Goal: Task Accomplishment & Management: Use online tool/utility

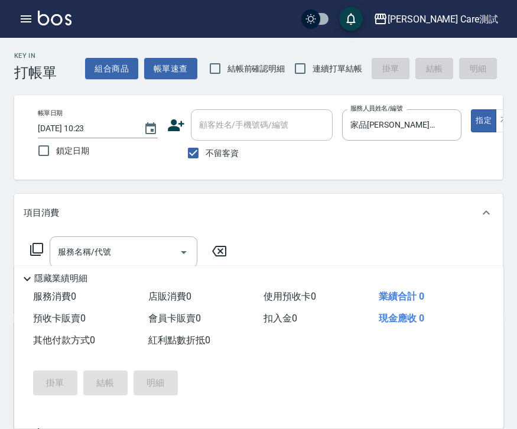
scroll to position [113, 0]
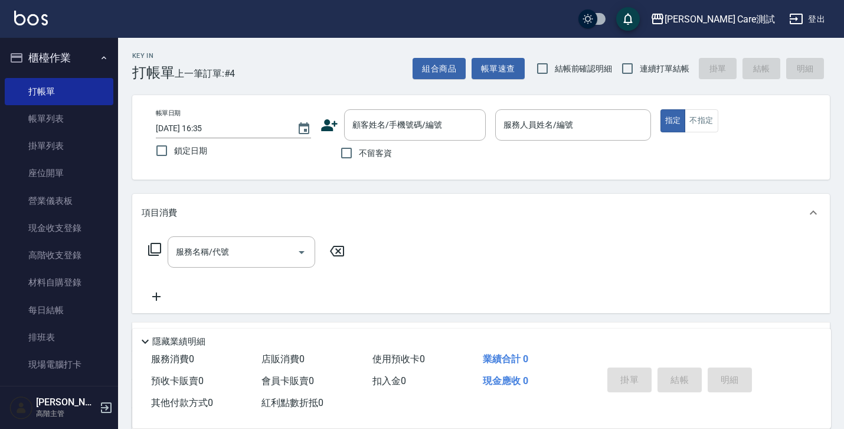
scroll to position [204, 0]
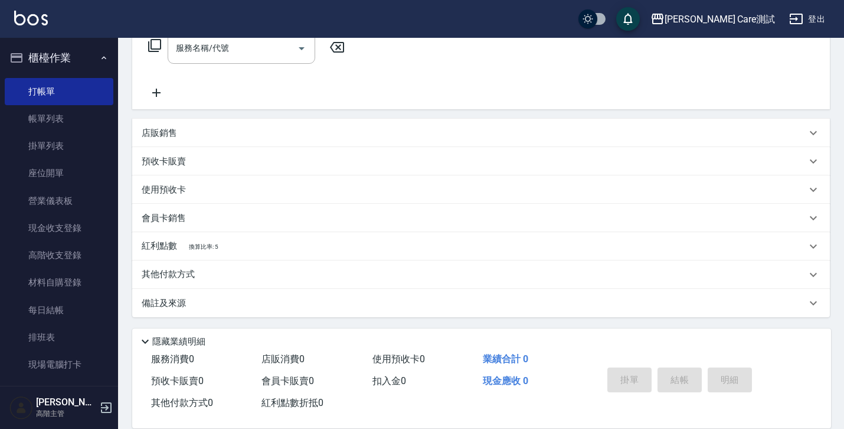
click at [835, 88] on div "Key In 打帳單 上一筆訂單:#4 組合商品 帳單速查 結帳前確認明細 連續打單結帳 掛單 結帳 明細 帳單日期 2025/08/14 16:35 鎖定日…" at bounding box center [481, 131] width 726 height 594
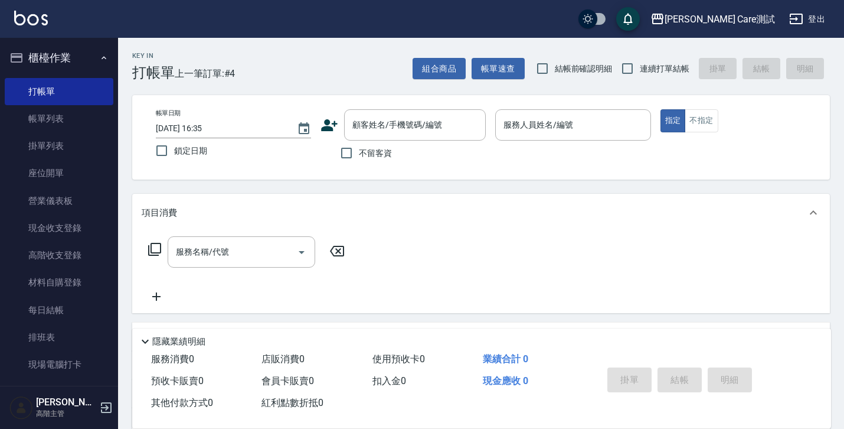
click at [804, 189] on div "Key In 打帳單 上一筆訂單:#4 組合商品 帳單速查 結帳前確認明細 連續打單結帳 掛單 結帳 明細 帳單日期 2025/08/14 16:35 鎖定日…" at bounding box center [481, 335] width 726 height 594
click at [694, 120] on button "不指定" at bounding box center [701, 120] width 33 height 23
click at [666, 120] on button "指定" at bounding box center [673, 120] width 25 height 23
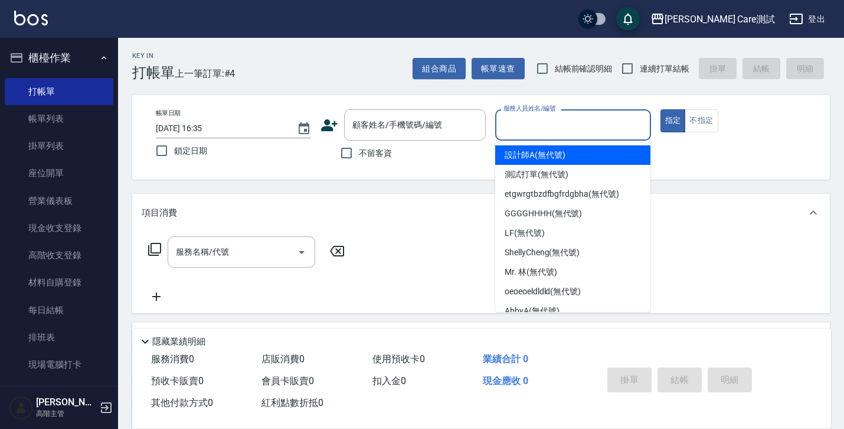
click at [557, 118] on input "服務人員姓名/編號" at bounding box center [573, 125] width 145 height 21
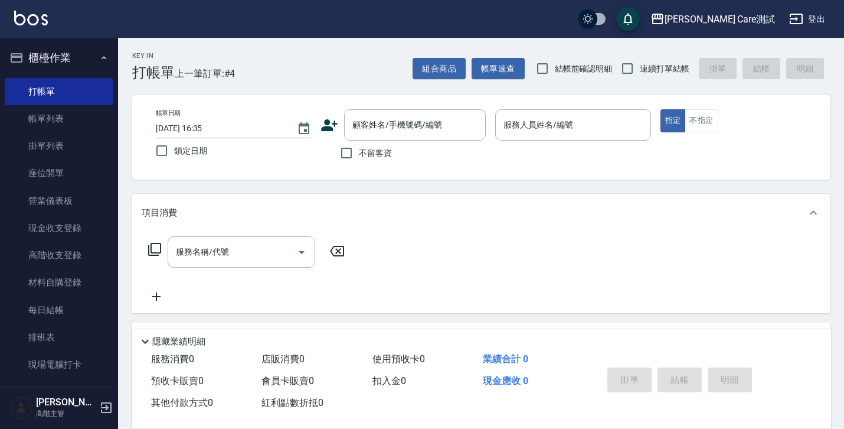
click at [449, 176] on div "帳單日期 2025/08/14 16:35 鎖定日期 顧客姓名/手機號碼/編號 顧客姓名/手機號碼/編號 不留客資 服務人員姓名/編號 服務人員姓名/編號 指…" at bounding box center [481, 137] width 698 height 84
click at [157, 340] on p "隱藏業績明細" at bounding box center [178, 341] width 53 height 12
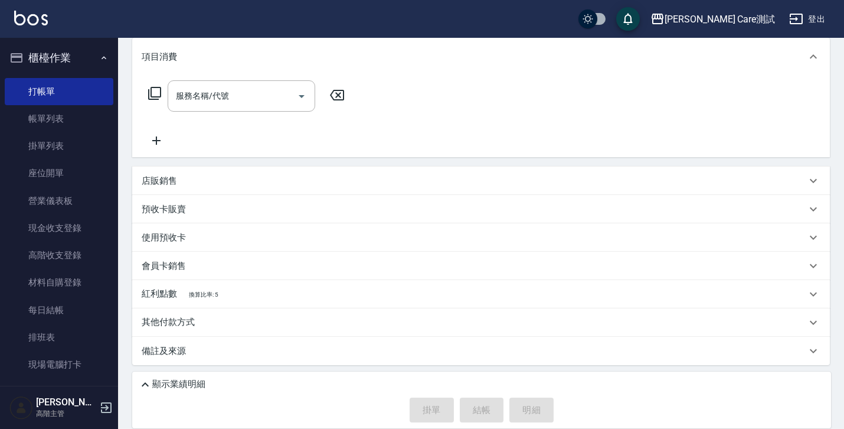
scroll to position [157, 0]
click at [188, 325] on p "其他付款方式" at bounding box center [171, 321] width 59 height 13
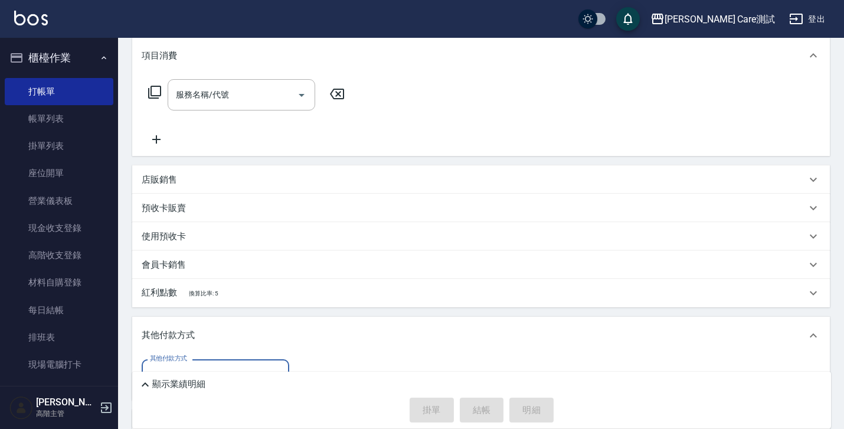
scroll to position [231, 0]
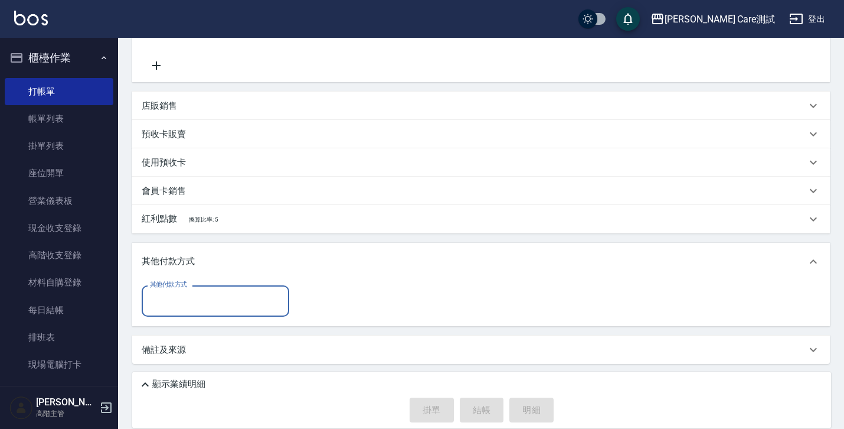
click at [204, 302] on input "其他付款方式" at bounding box center [215, 300] width 137 height 21
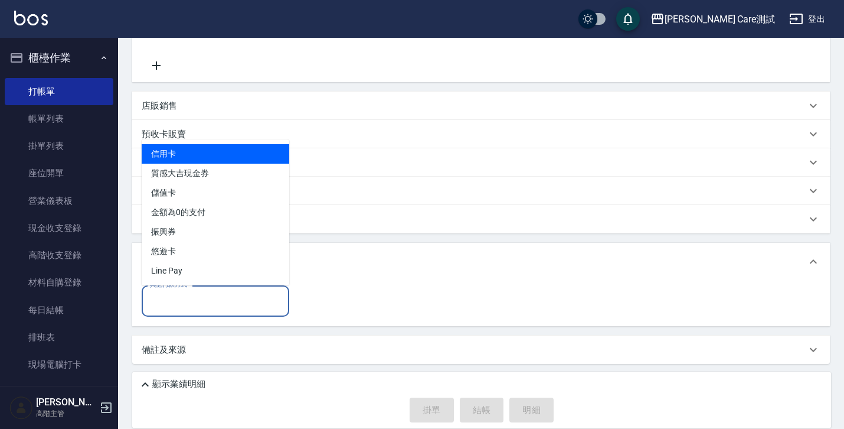
click at [215, 142] on ul "信用卡 質感大吉現金券 儲值卡 金額為0的支付 振興券 悠遊卡 Line Pay" at bounding box center [216, 212] width 148 height 146
click at [218, 148] on span "信用卡" at bounding box center [216, 153] width 148 height 19
type input "信用卡"
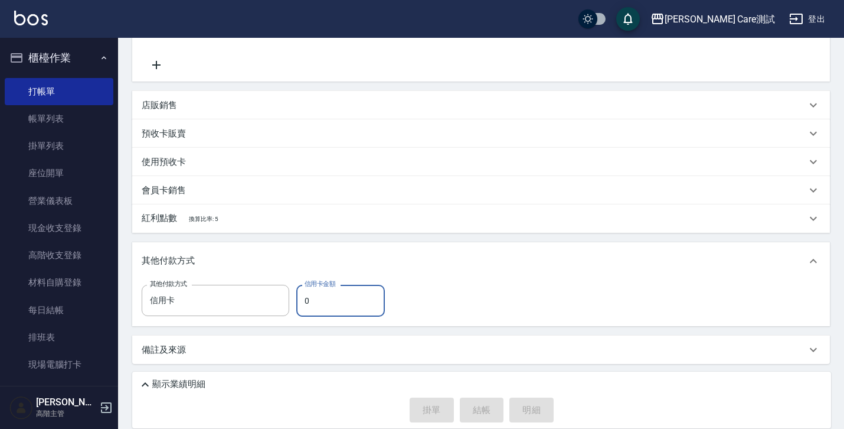
scroll to position [0, 0]
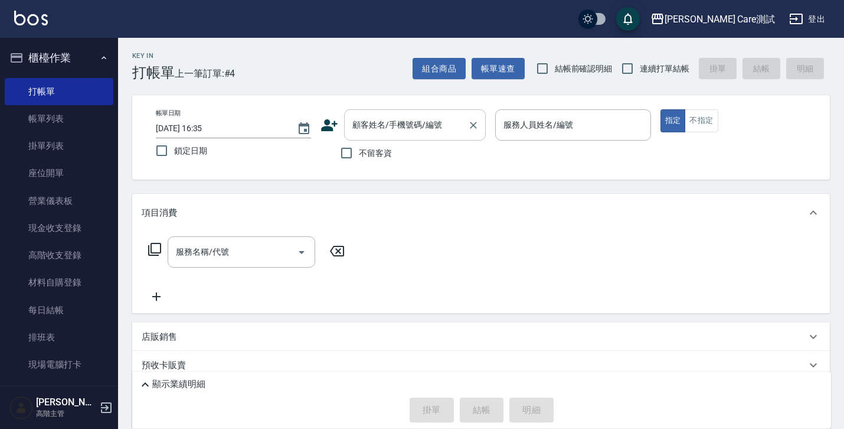
click at [393, 136] on div "顧客姓名/手機號碼/編號" at bounding box center [415, 124] width 142 height 31
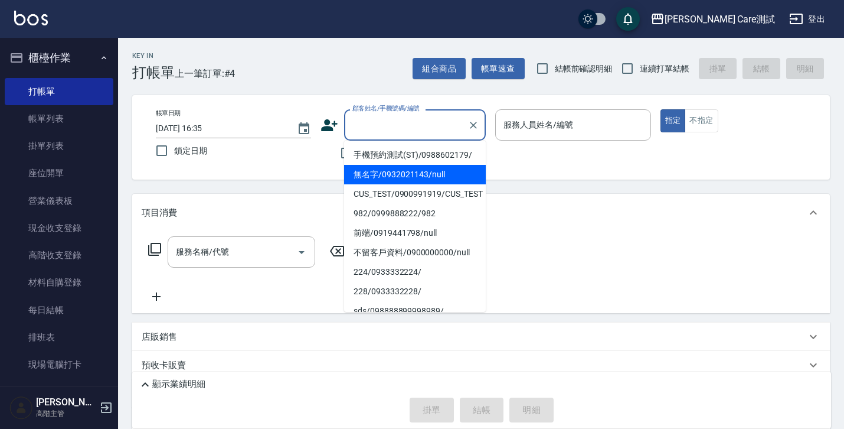
click at [400, 182] on li "無名字/0932021143/null" at bounding box center [415, 174] width 142 height 19
type input "無名字/0932021143/null"
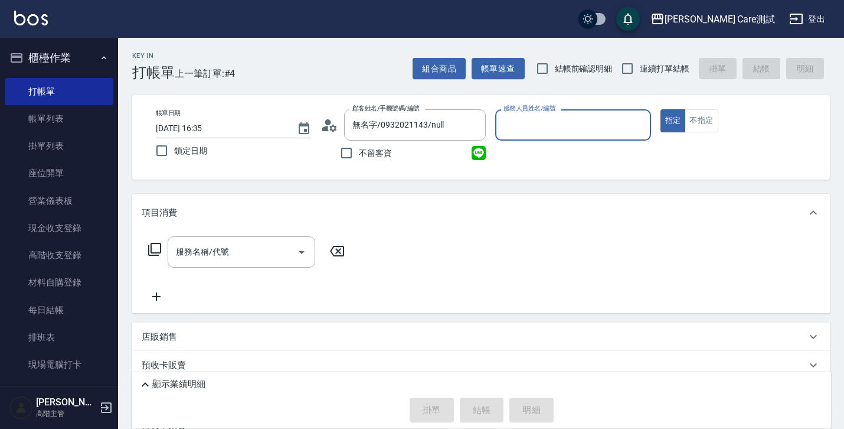
click at [520, 129] on input "服務人員姓名/編號" at bounding box center [573, 125] width 145 height 21
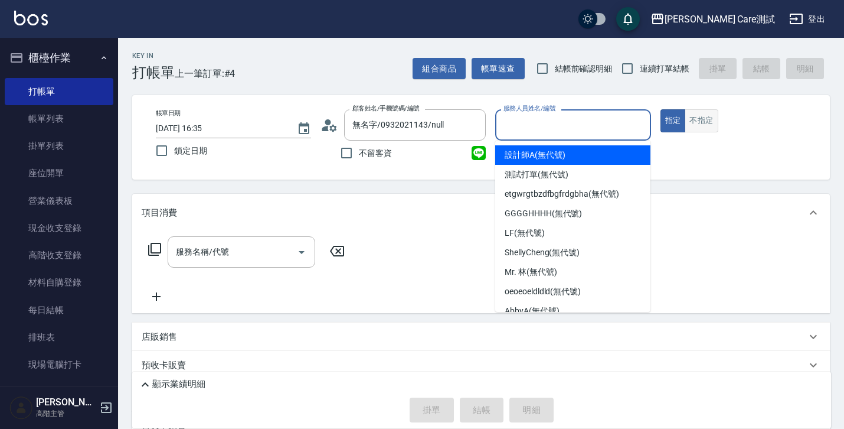
click at [699, 118] on button "不指定" at bounding box center [701, 120] width 33 height 23
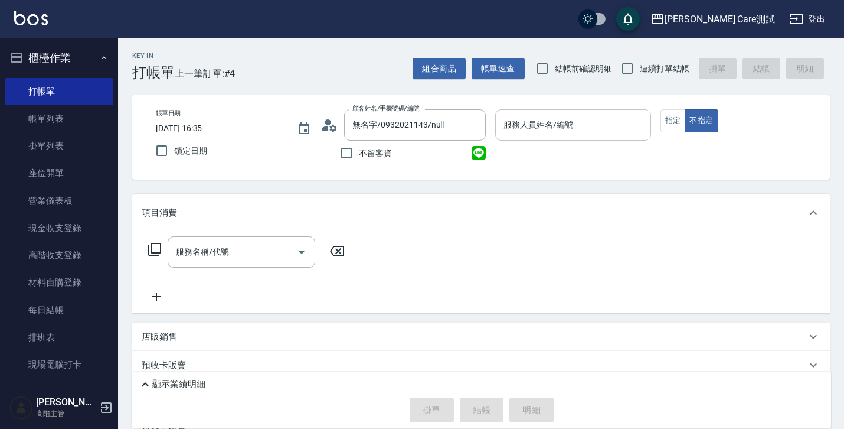
click at [551, 135] on div "服務人員姓名/編號" at bounding box center [572, 124] width 155 height 31
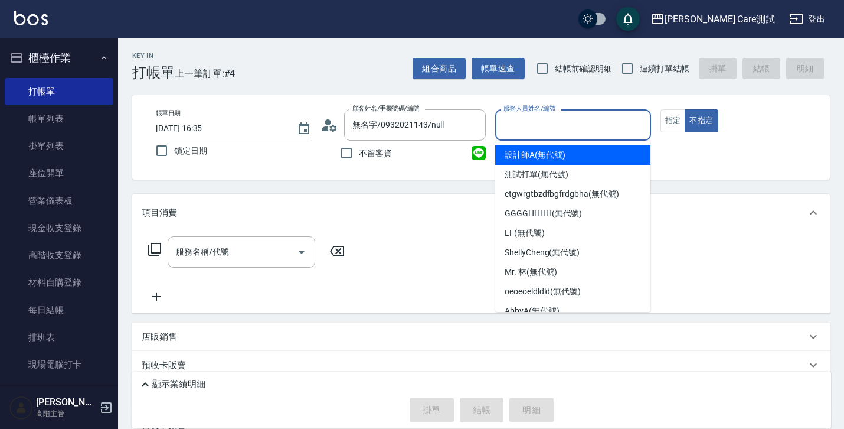
click at [695, 165] on div "帳單日期 2025/08/14 16:35 鎖定日期 顧客姓名/手機號碼/編號 無名字/0932021143/null 顧客姓名/手機號碼/編號 不留客資 服…" at bounding box center [481, 137] width 698 height 84
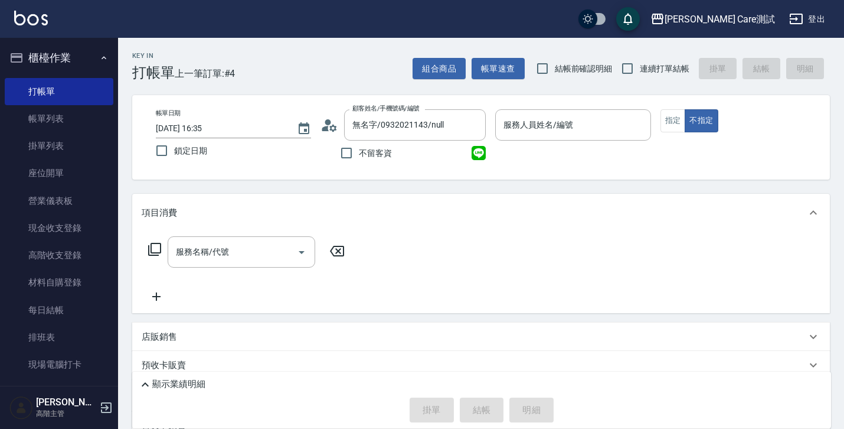
click at [479, 153] on img at bounding box center [479, 153] width 14 height 14
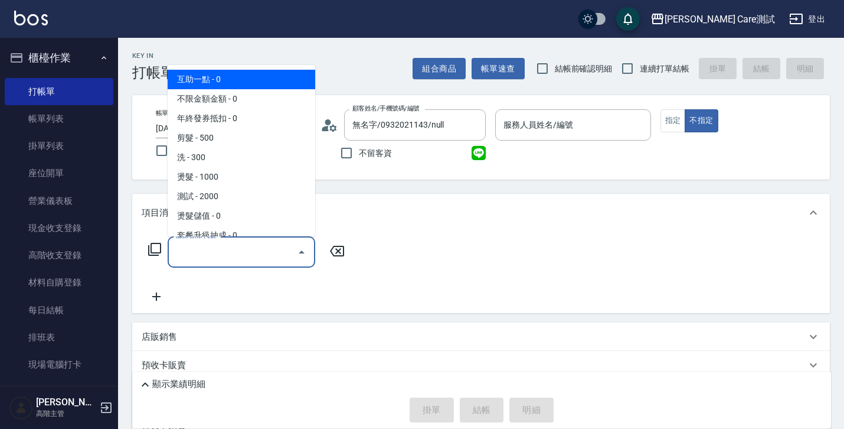
click at [282, 256] on input "服務名稱/代號" at bounding box center [232, 251] width 119 height 21
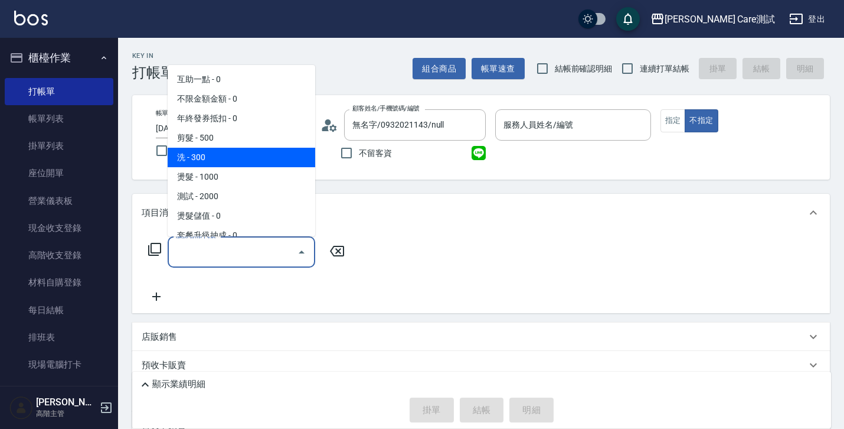
click at [260, 149] on span "洗 - 300" at bounding box center [242, 157] width 148 height 19
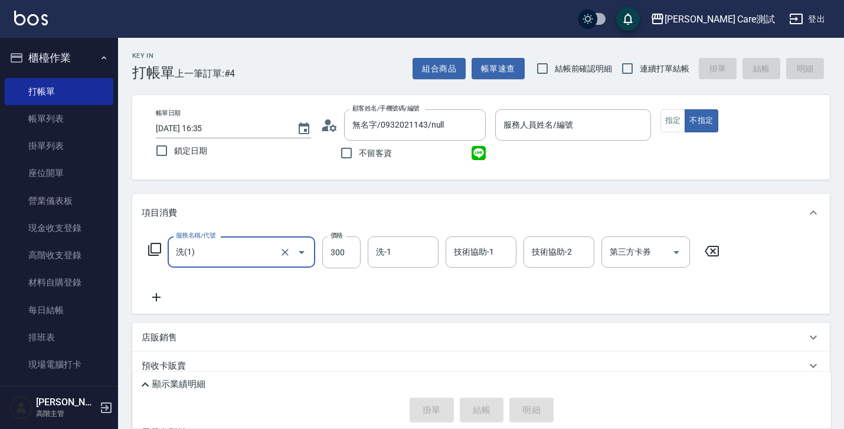
click at [261, 261] on input "洗(1)" at bounding box center [225, 251] width 104 height 21
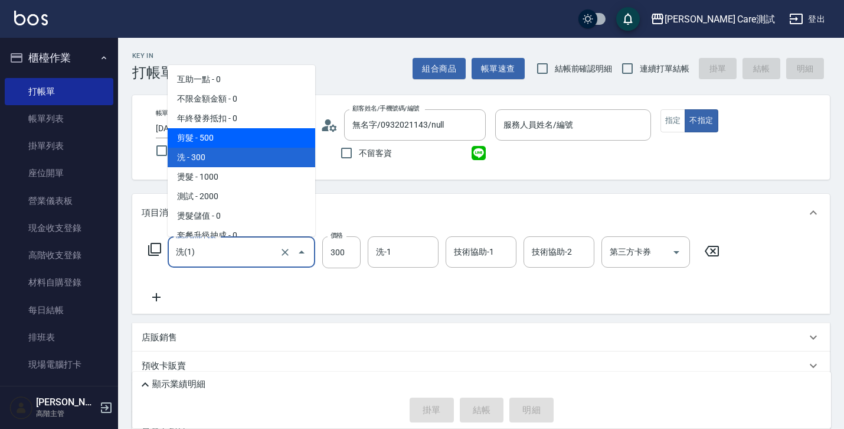
click at [222, 141] on span "剪髮 - 500" at bounding box center [242, 137] width 148 height 19
type input "剪髮(01)"
type input "3"
type input "500"
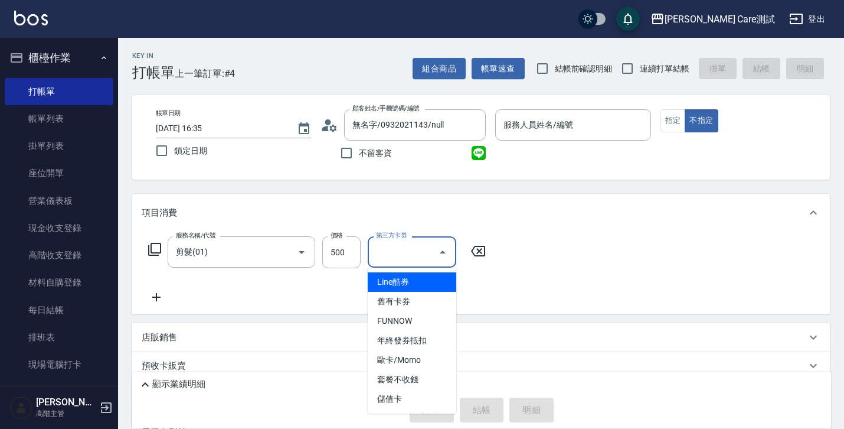
click at [431, 259] on input "第三方卡券" at bounding box center [403, 251] width 60 height 21
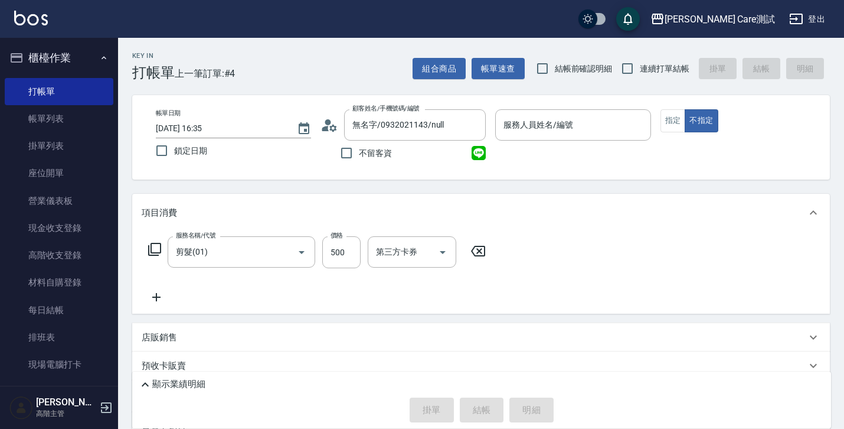
click at [520, 270] on div "服務名稱/代號 剪髮(01) 服務名稱/代號 價格 500 價格 第三方卡券 第三方卡券" at bounding box center [481, 272] width 698 height 82
click at [442, 250] on icon "Open" at bounding box center [443, 252] width 14 height 14
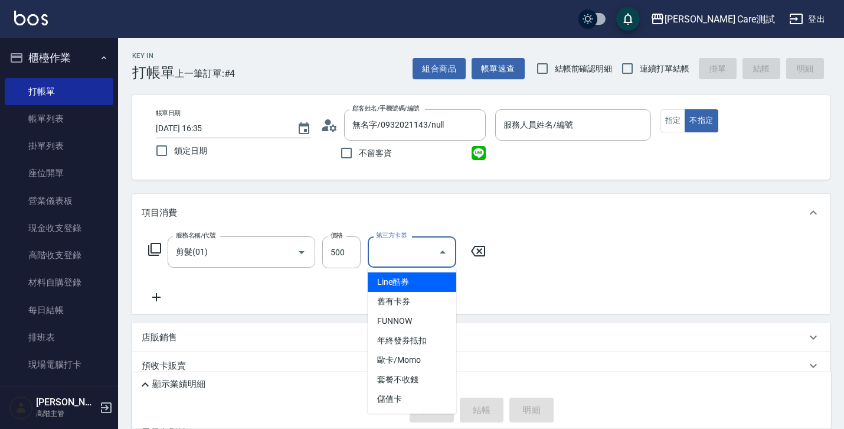
click at [518, 292] on div "服務名稱/代號 剪髮(01) 服務名稱/代號 價格 500 價格 第三方卡券 第三方卡券" at bounding box center [481, 272] width 698 height 82
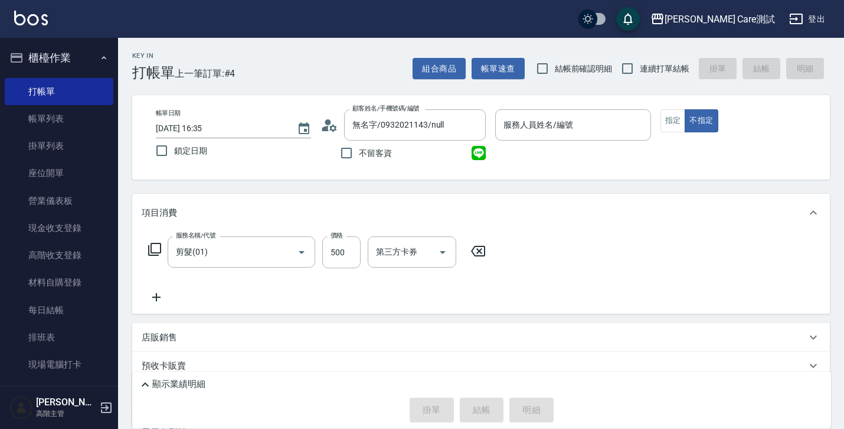
scroll to position [301, 0]
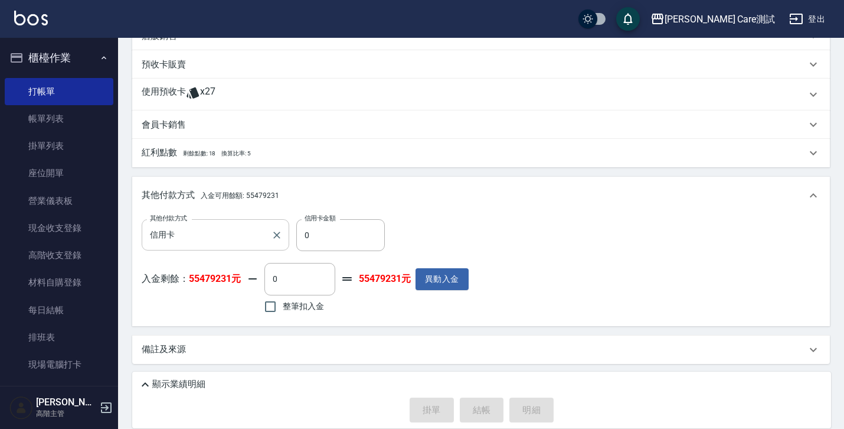
click at [241, 238] on input "信用卡" at bounding box center [206, 234] width 119 height 21
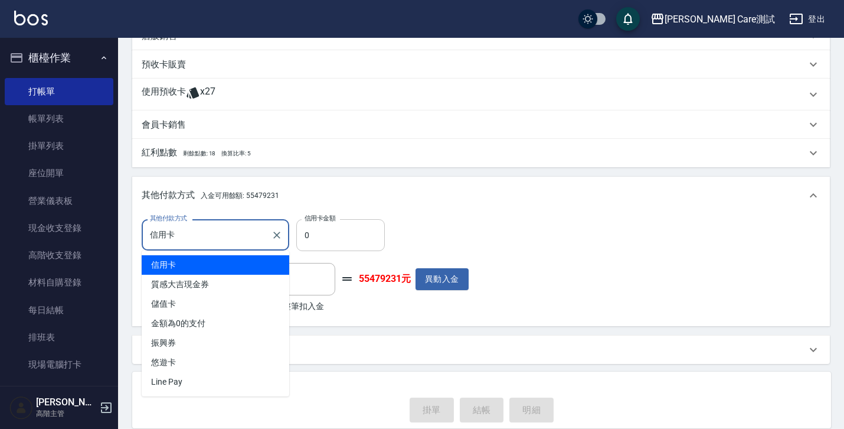
click at [343, 240] on input "0" at bounding box center [340, 235] width 89 height 32
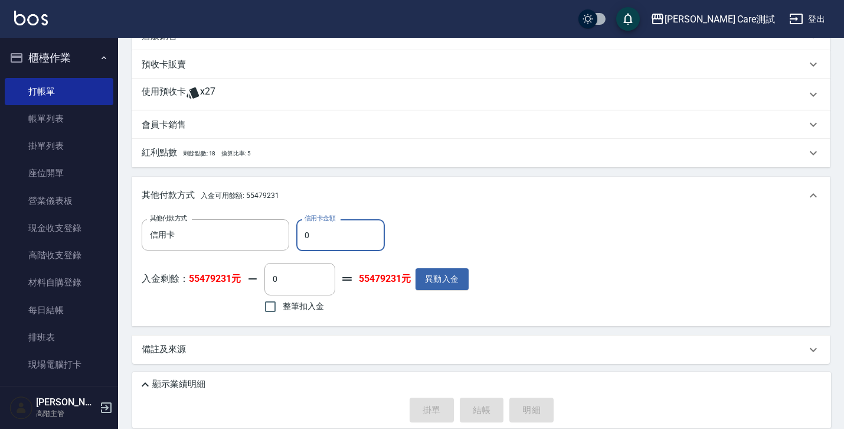
type input "0"
type input "100"
click at [423, 237] on div "其他付款方式 信用卡 其他付款方式 信用卡金額 100 信用卡金額" at bounding box center [305, 235] width 327 height 32
click at [293, 288] on input "0" at bounding box center [299, 279] width 71 height 32
type input "100"
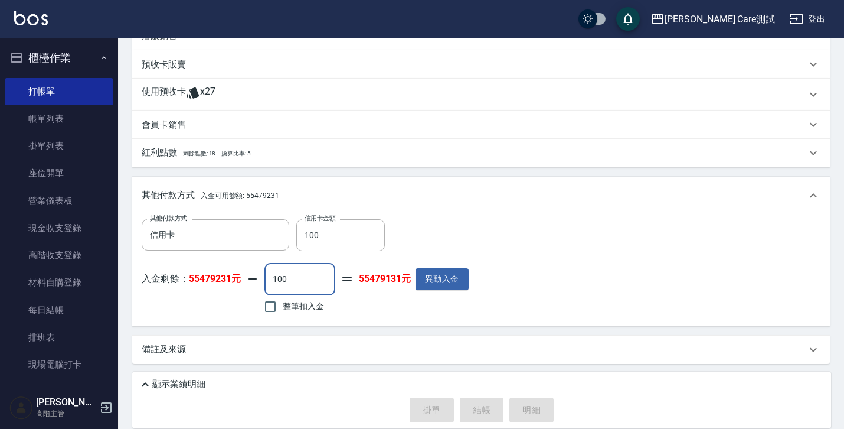
click at [180, 380] on p "顯示業績明細" at bounding box center [178, 384] width 53 height 12
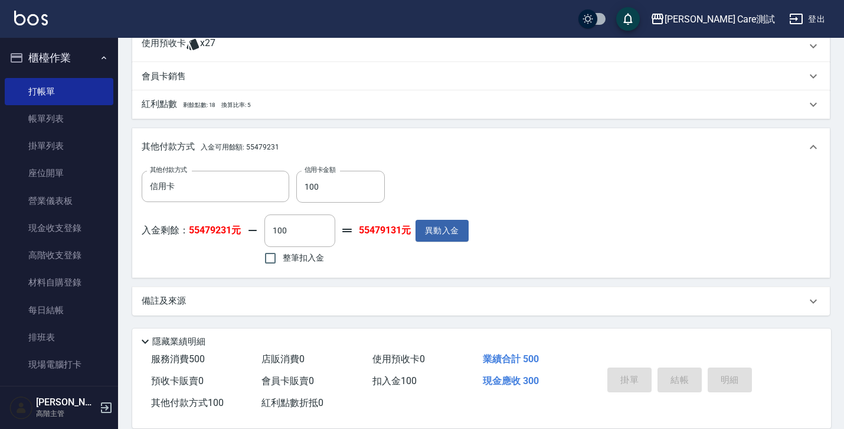
click at [556, 152] on div "其他付款方式 入金可用餘額: 55479231" at bounding box center [474, 147] width 665 height 13
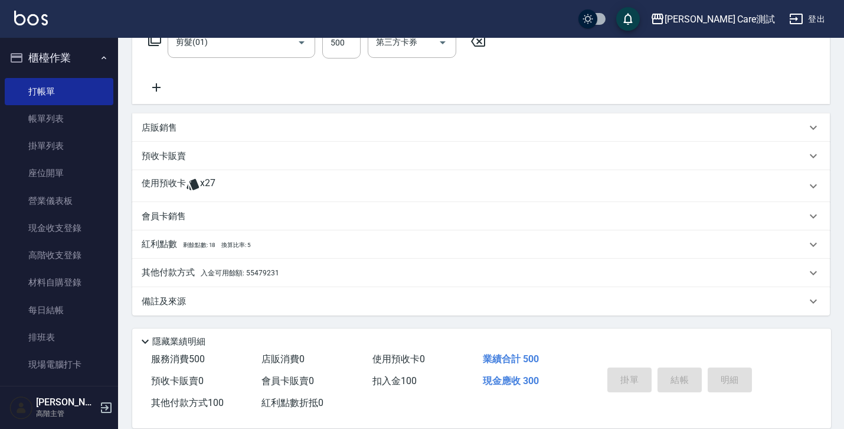
scroll to position [210, 0]
click at [445, 266] on div "其他付款方式 入金可用餘額: 55479231" at bounding box center [474, 272] width 665 height 13
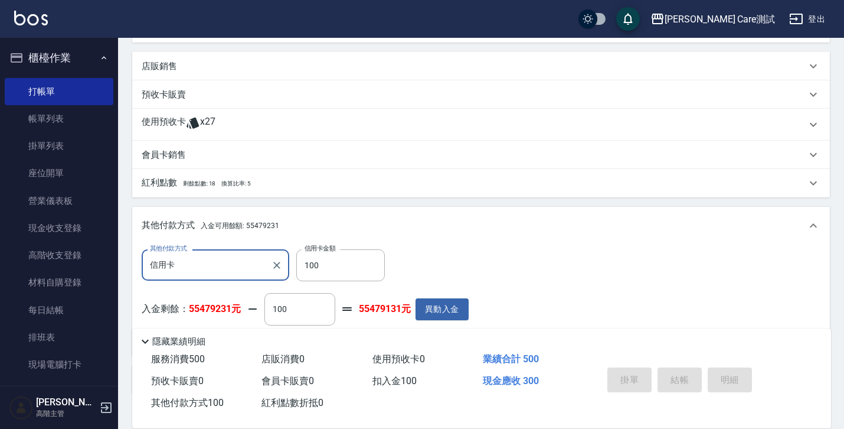
scroll to position [349, 0]
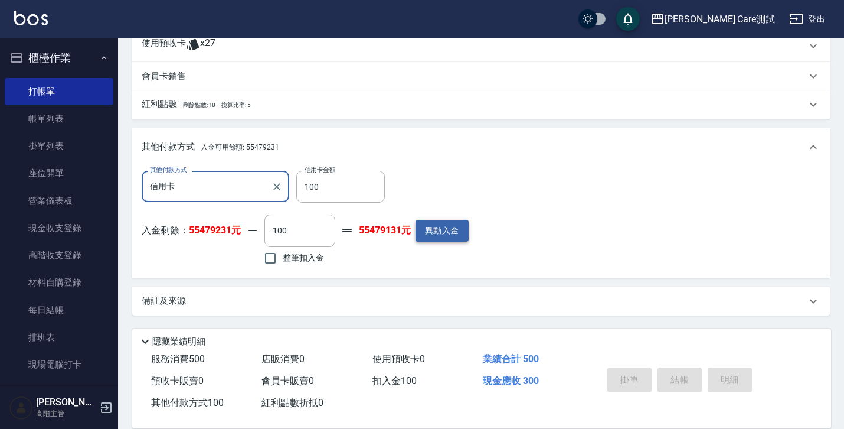
click at [434, 236] on button "異動入金" at bounding box center [442, 231] width 53 height 22
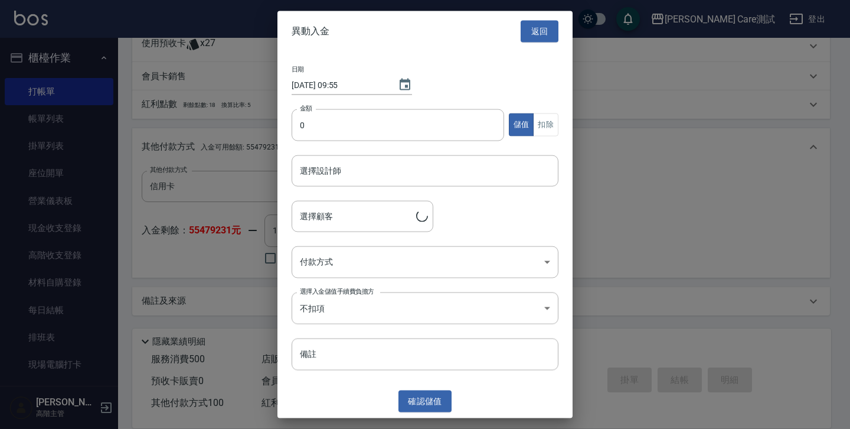
type input "無名字/0932021143"
click at [529, 41] on button "返回" at bounding box center [540, 32] width 38 height 22
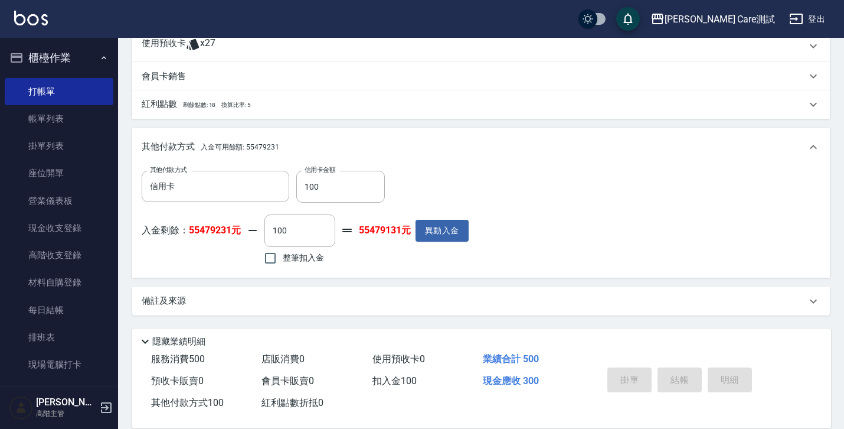
click at [373, 281] on div "項目消費 服務名稱/代號 剪髮(01) 服務名稱/代號 價格 500 價格 第三方卡券 第三方卡券 店販銷售 服務人員姓名/編號 服務人員姓名/編號 商品代號…" at bounding box center [481, 79] width 698 height 471
click at [369, 138] on div "其他付款方式 入金可用餘額: 55479231" at bounding box center [481, 147] width 698 height 38
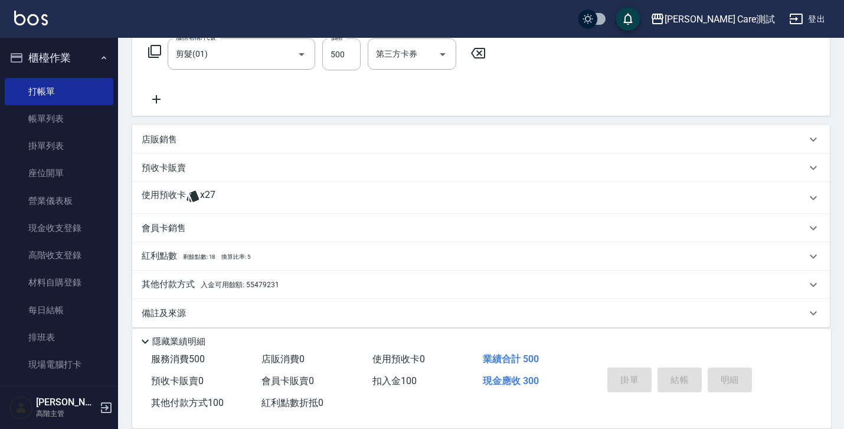
scroll to position [210, 0]
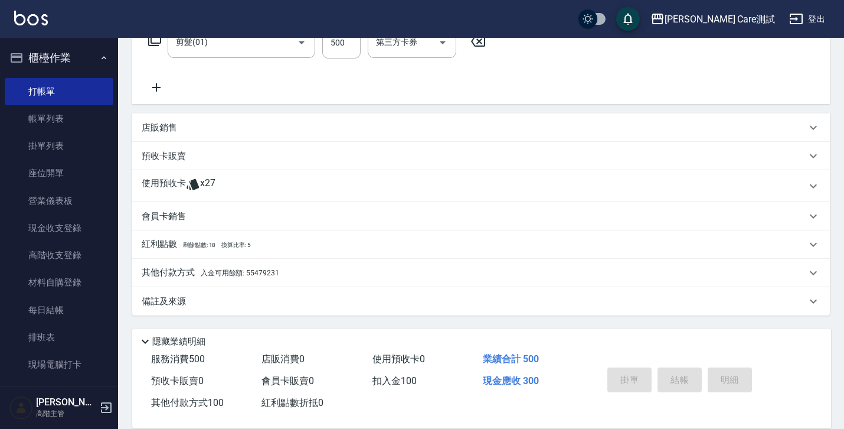
click at [406, 281] on div "其他付款方式 入金可用餘額: 55479231" at bounding box center [481, 273] width 698 height 28
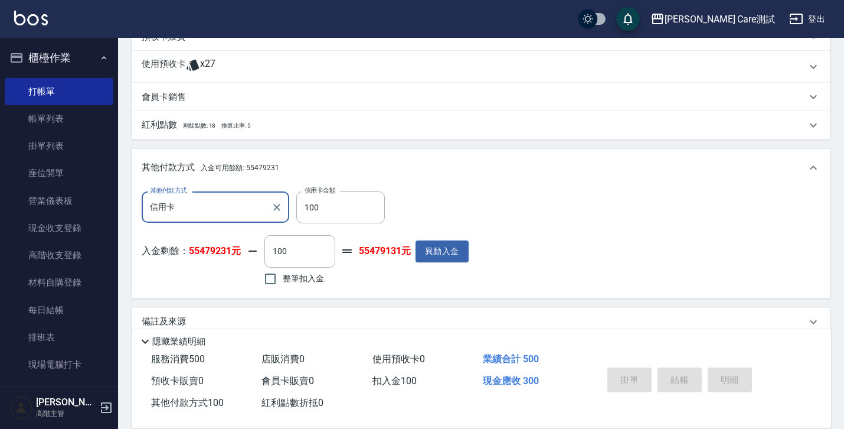
scroll to position [349, 0]
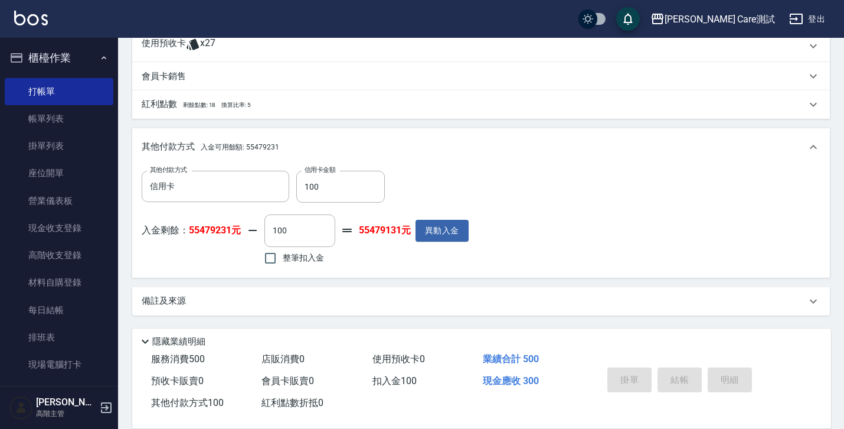
click at [228, 218] on div "入金剩餘： 55479231元 100 ​ 整筆扣入金 55479131元 異動入金" at bounding box center [305, 240] width 327 height 53
click at [254, 187] on input "信用卡" at bounding box center [206, 186] width 119 height 21
click at [432, 187] on div "其他付款方式 信用卡 其他付款方式 信用卡金額 100 信用卡金額" at bounding box center [305, 187] width 327 height 32
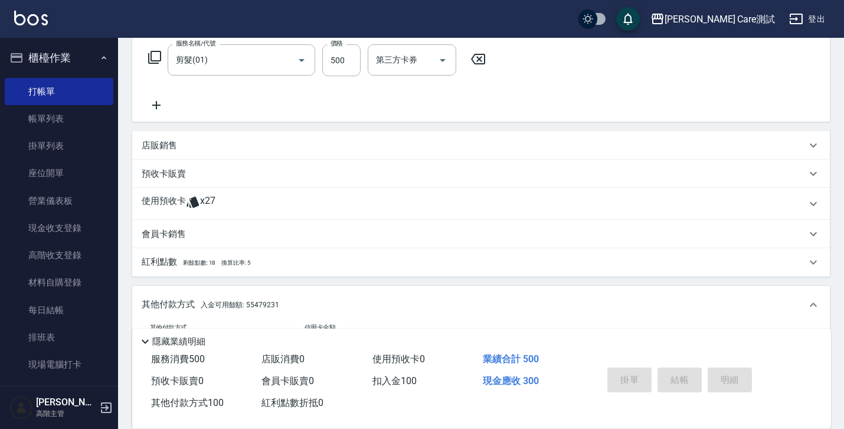
scroll to position [0, 0]
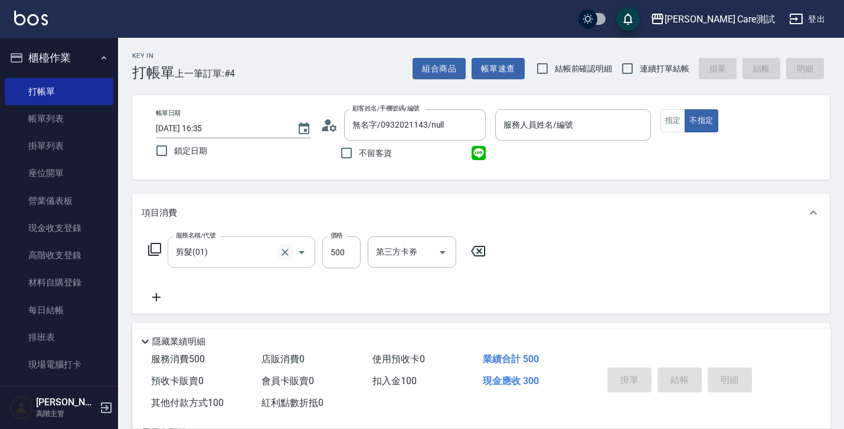
click at [292, 247] on button "Clear" at bounding box center [285, 252] width 17 height 17
click at [301, 247] on icon "Open" at bounding box center [302, 252] width 14 height 14
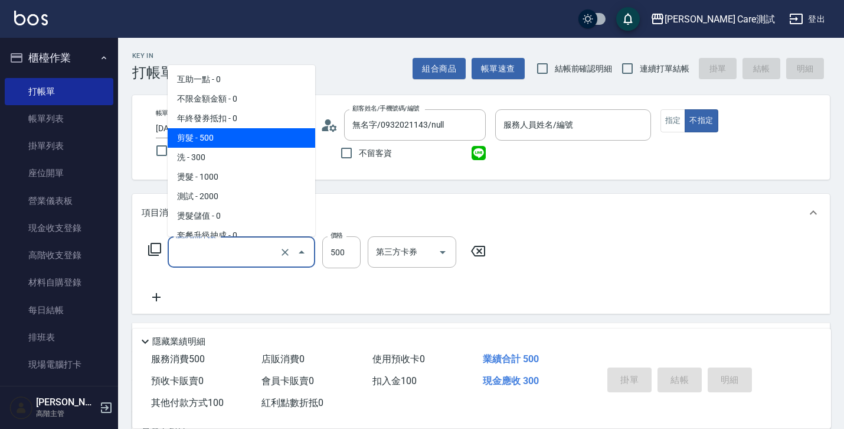
click at [254, 130] on span "剪髮 - 500" at bounding box center [242, 137] width 148 height 19
type input "剪髮(01)"
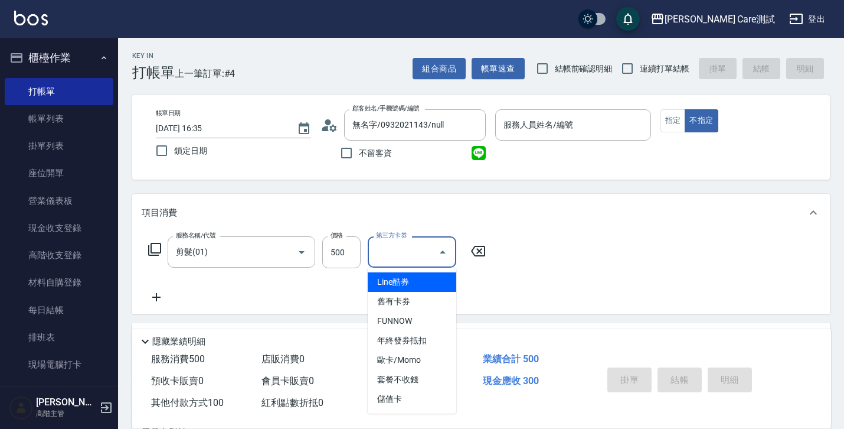
click at [399, 253] on input "第三方卡券" at bounding box center [403, 251] width 60 height 21
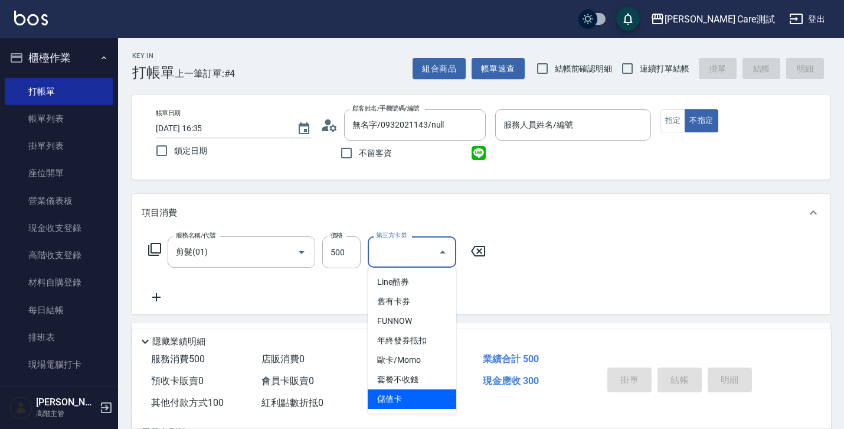
click at [400, 394] on span "儲值卡" at bounding box center [412, 398] width 89 height 19
type input "0"
type input "儲值卡"
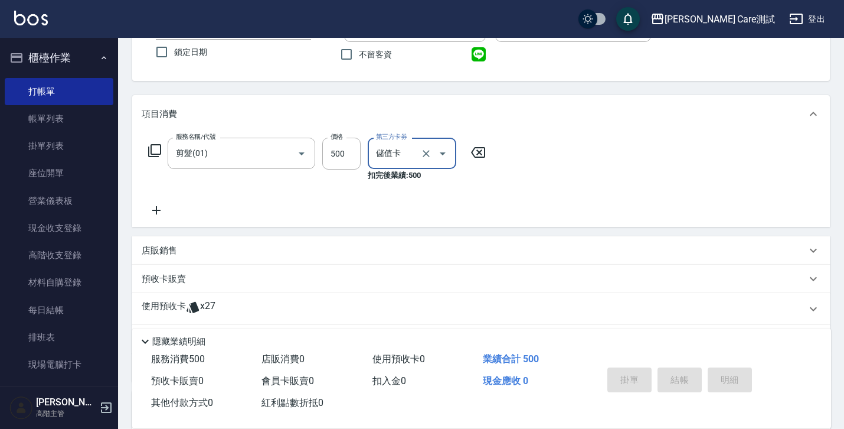
scroll to position [361, 0]
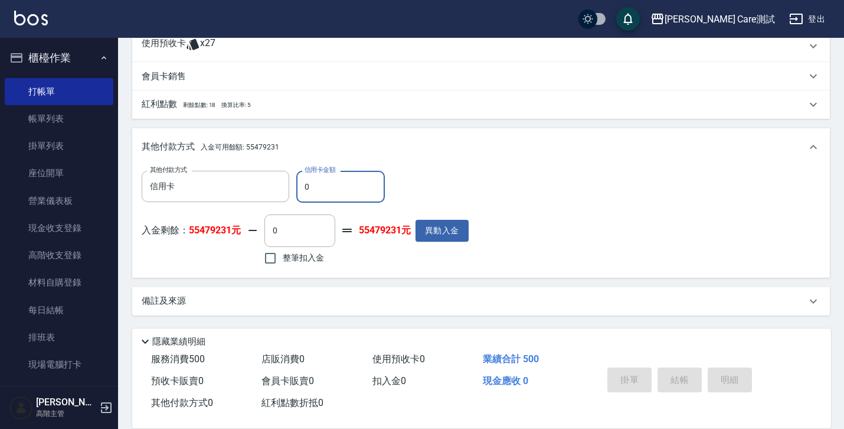
click at [328, 193] on input "0" at bounding box center [340, 187] width 89 height 32
type input "0"
click at [413, 176] on div "其他付款方式 信用卡 其他付款方式 信用卡金額 0 信用卡金額" at bounding box center [305, 187] width 327 height 32
click at [273, 192] on button "Clear" at bounding box center [277, 186] width 17 height 17
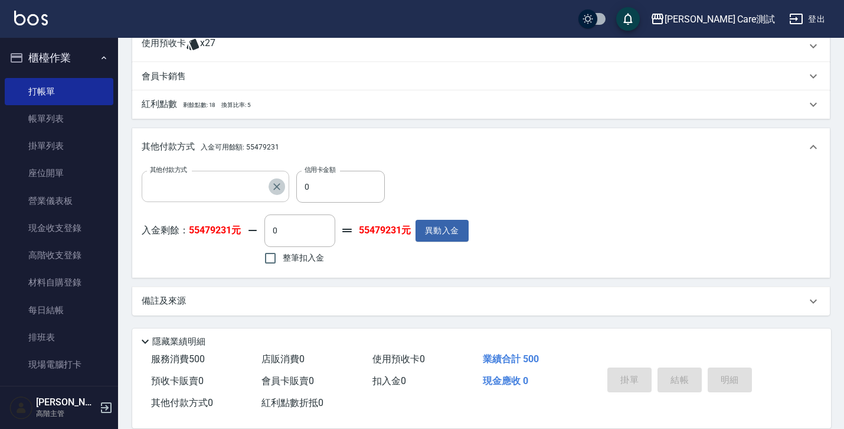
scroll to position [361, 0]
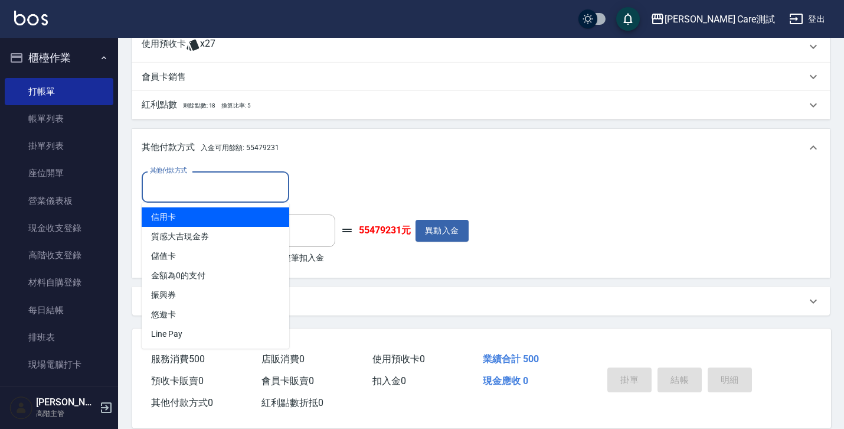
click at [273, 192] on input "其他付款方式" at bounding box center [215, 187] width 137 height 21
click at [260, 222] on span "信用卡" at bounding box center [216, 216] width 148 height 19
type input "信用卡"
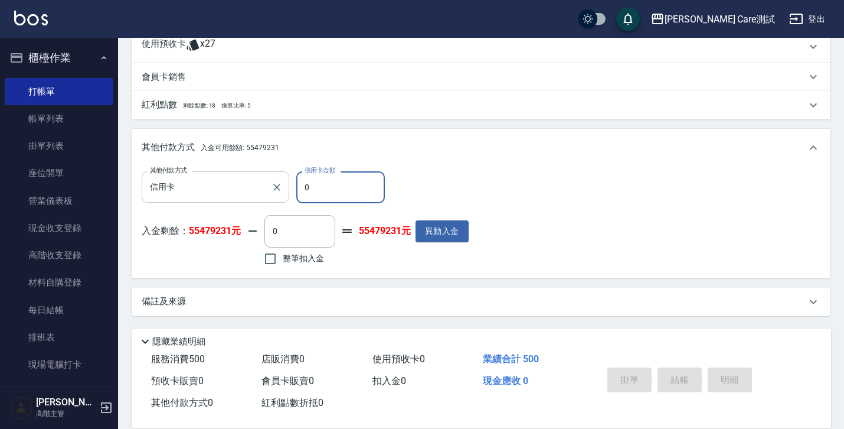
scroll to position [361, 0]
click at [328, 184] on input "0" at bounding box center [340, 187] width 89 height 32
type input "0"
click at [310, 262] on span "整筆扣入金" at bounding box center [303, 257] width 41 height 12
click at [283, 262] on input "整筆扣入金" at bounding box center [270, 258] width 25 height 25
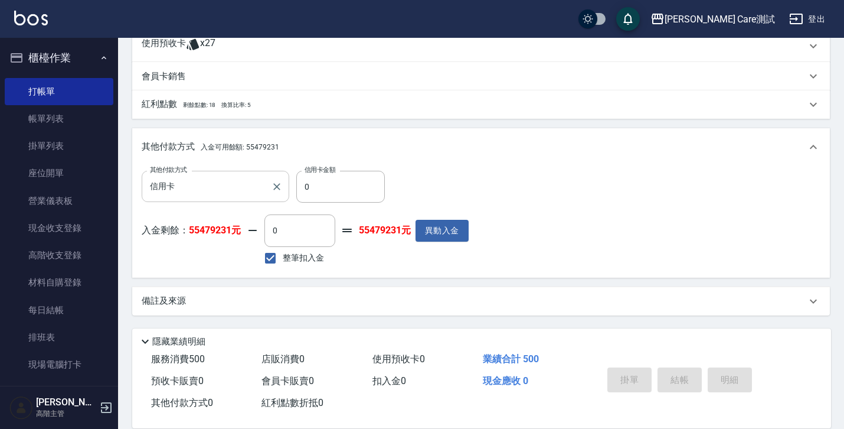
click at [310, 262] on span "整筆扣入金" at bounding box center [303, 257] width 41 height 12
click at [283, 262] on input "整筆扣入金" at bounding box center [270, 258] width 25 height 25
checkbox input "false"
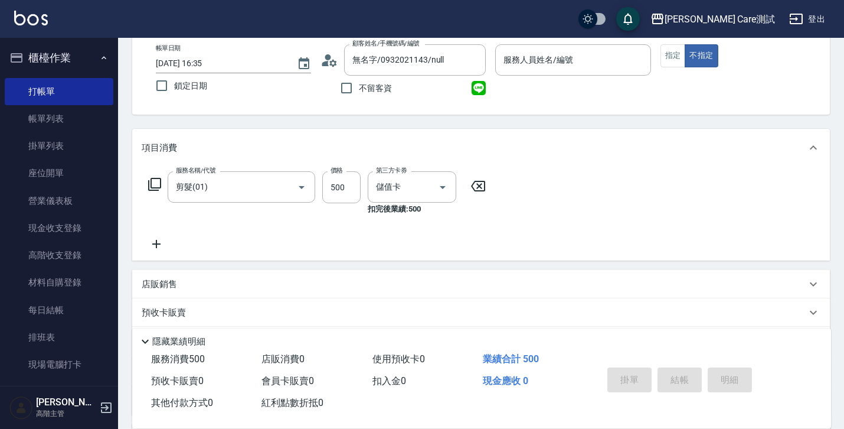
scroll to position [64, 0]
click at [402, 197] on input "儲值卡" at bounding box center [395, 187] width 45 height 21
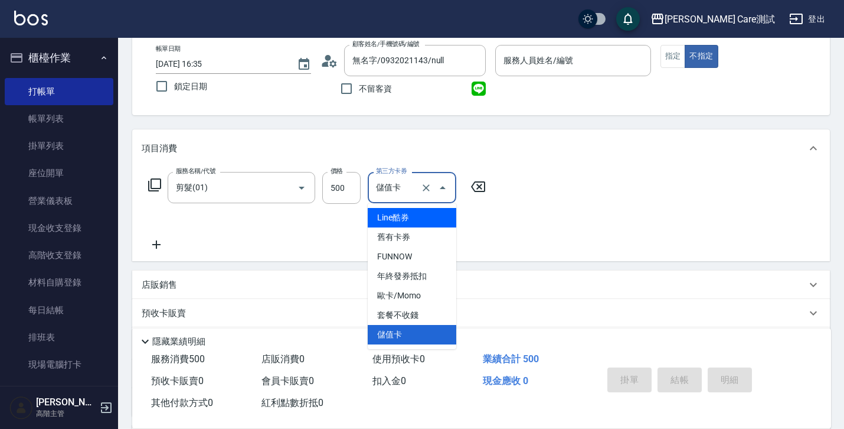
click at [403, 220] on span "Line酷券" at bounding box center [412, 217] width 89 height 19
type input "Line酷券"
click at [395, 188] on input "Line酷券" at bounding box center [395, 187] width 45 height 21
click at [424, 185] on icon "Clear" at bounding box center [426, 187] width 7 height 7
type input "3"
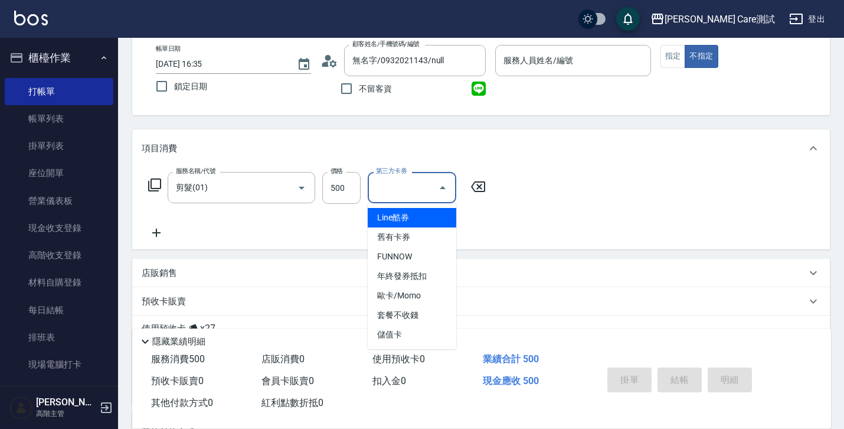
click at [479, 234] on div "服務名稱/代號 剪髮(01) 服務名稱/代號 價格 500 價格 第三方卡券 第三方卡券" at bounding box center [317, 206] width 351 height 68
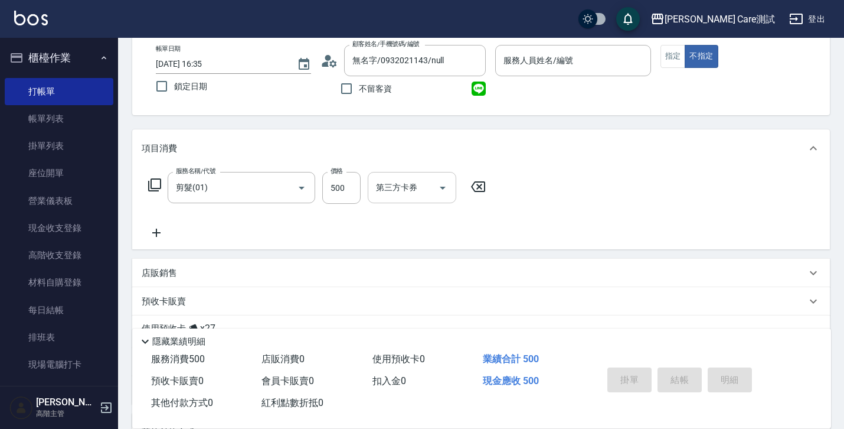
scroll to position [349, 0]
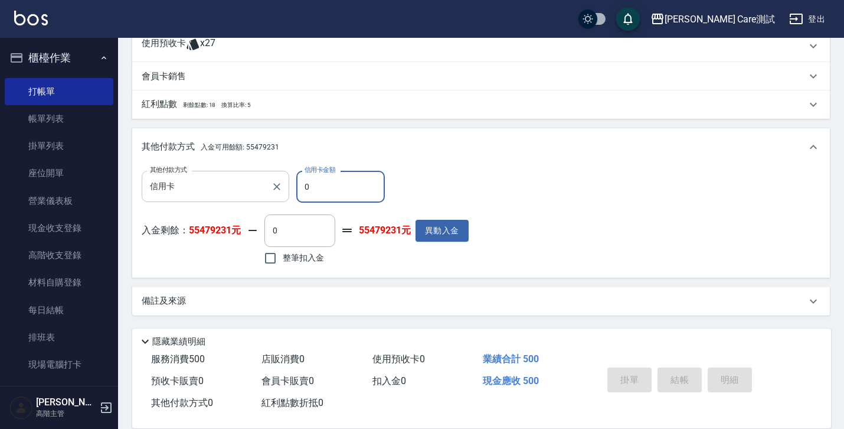
click at [321, 176] on input "0" at bounding box center [340, 187] width 89 height 32
type input "0"
type input "100"
click at [308, 238] on input "0" at bounding box center [299, 230] width 71 height 32
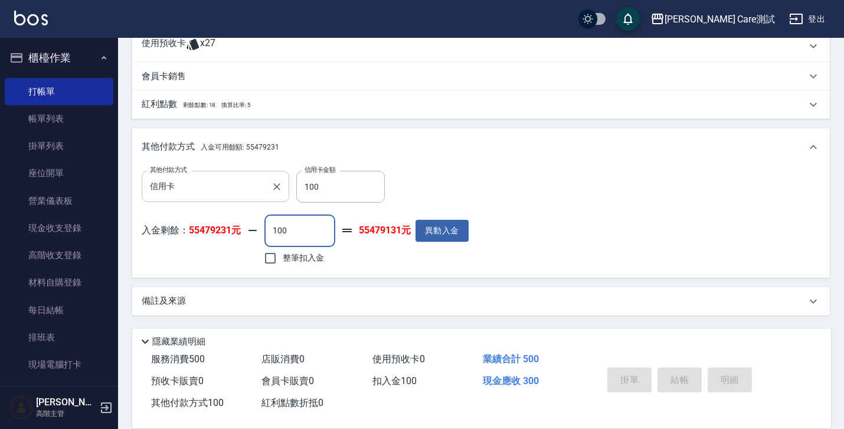
type input "100"
click at [385, 276] on div "其他付款方式 信用卡 其他付款方式 信用卡金額 100 信用卡金額 入金剩餘： 55479231元 100 ​ 整筆扣入金 55479131元 異動入金" at bounding box center [481, 221] width 698 height 111
click at [273, 187] on icon "Clear" at bounding box center [277, 187] width 12 height 12
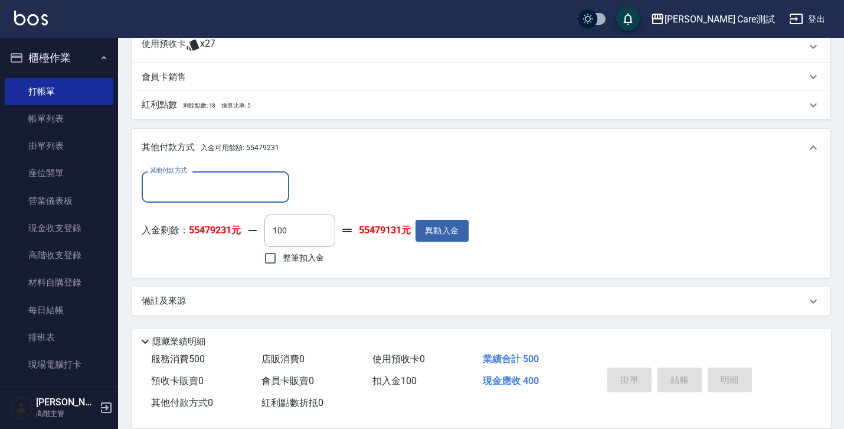
scroll to position [349, 0]
click at [296, 227] on input "100" at bounding box center [299, 230] width 71 height 32
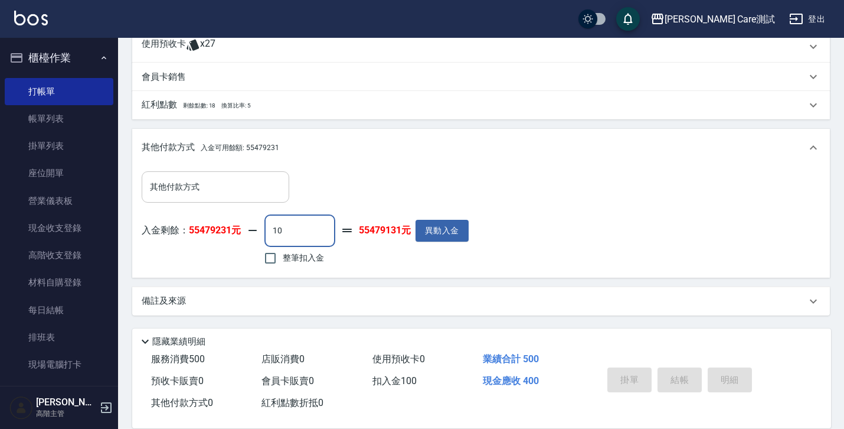
type input "1"
type input "3"
type input "0"
click at [388, 135] on div "其他付款方式 入金可用餘額: 55479231" at bounding box center [481, 148] width 698 height 38
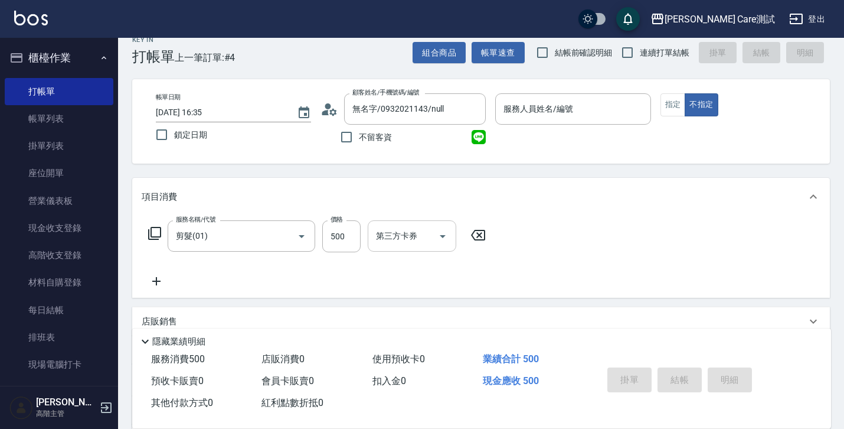
scroll to position [0, 0]
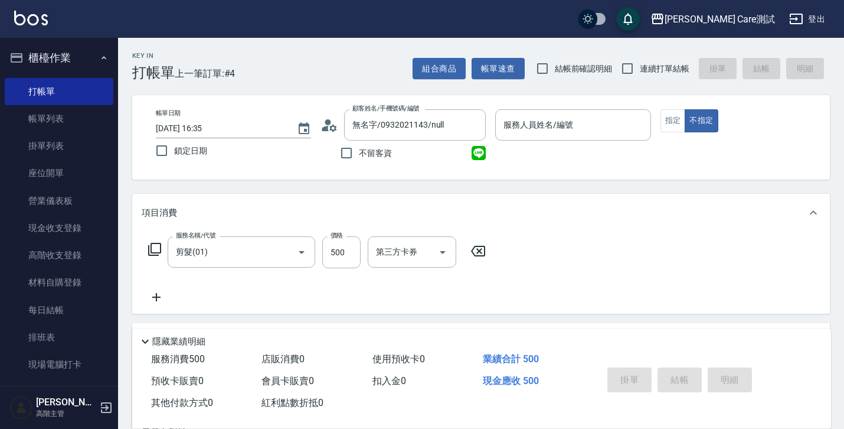
click at [154, 293] on icon at bounding box center [157, 297] width 30 height 14
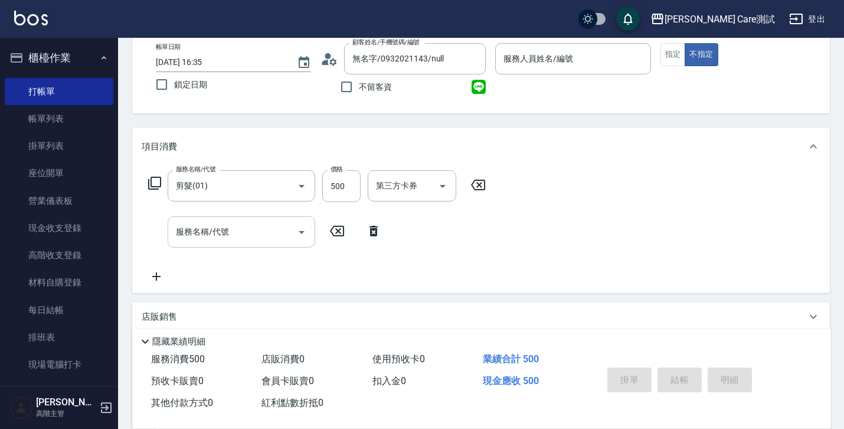
scroll to position [198, 0]
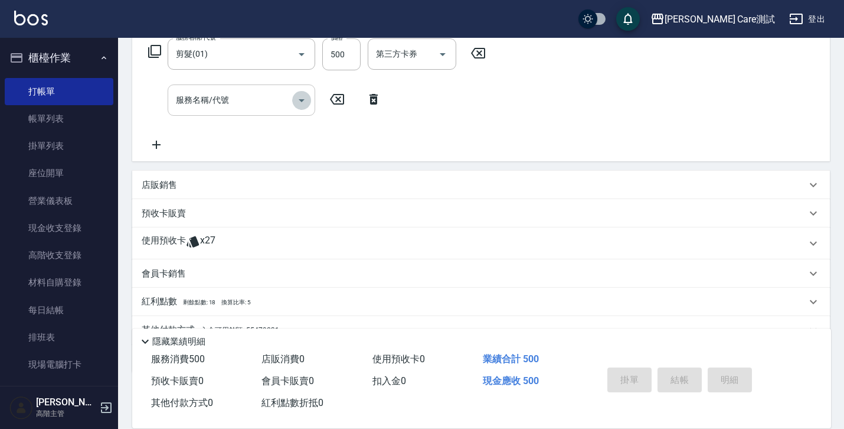
click at [303, 97] on icon "Open" at bounding box center [302, 100] width 14 height 14
click at [299, 97] on icon "Open" at bounding box center [302, 100] width 14 height 14
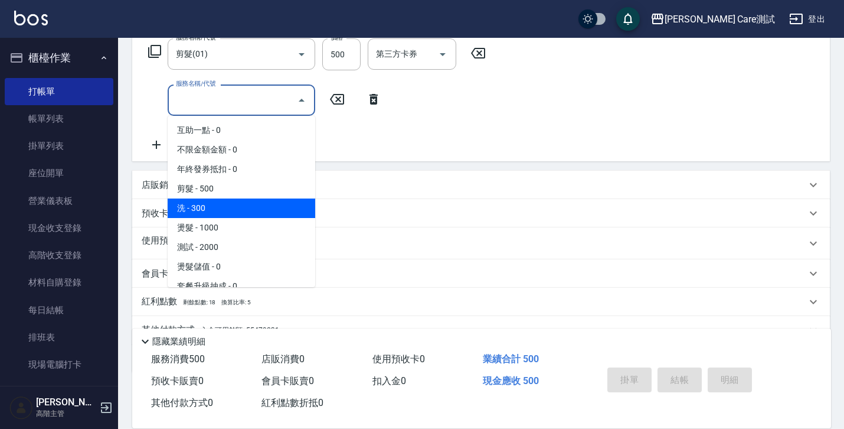
scroll to position [228, 0]
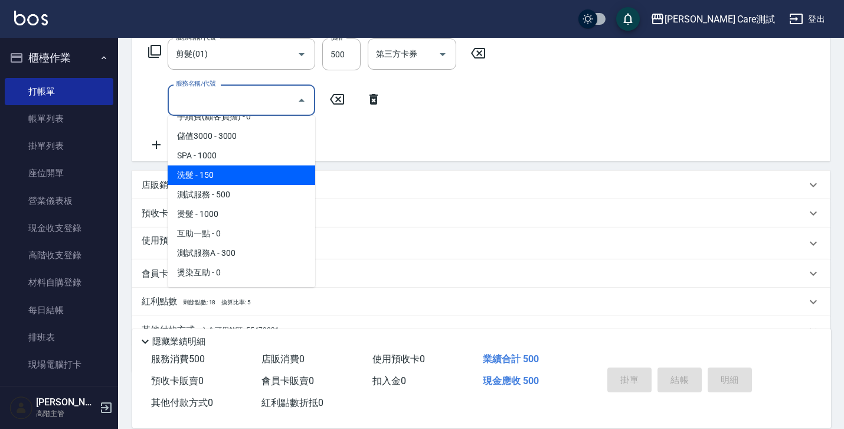
click at [244, 175] on span "洗髮 - 150" at bounding box center [242, 174] width 148 height 19
type input "洗髮(1150)"
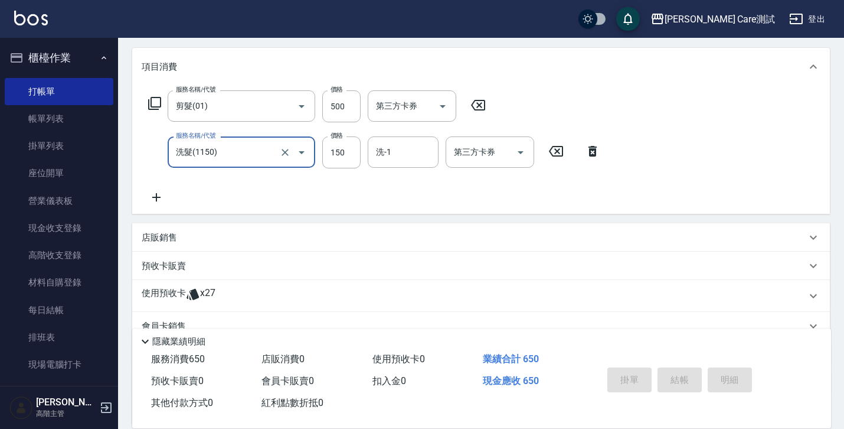
scroll to position [115, 0]
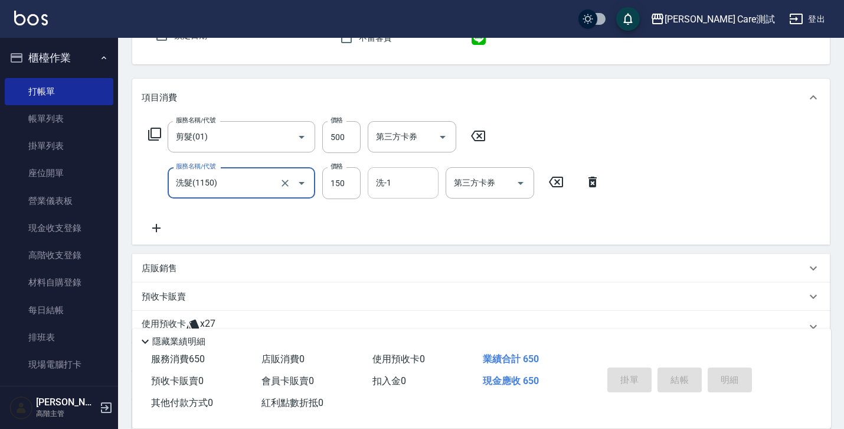
click at [410, 194] on div "洗-1" at bounding box center [403, 182] width 71 height 31
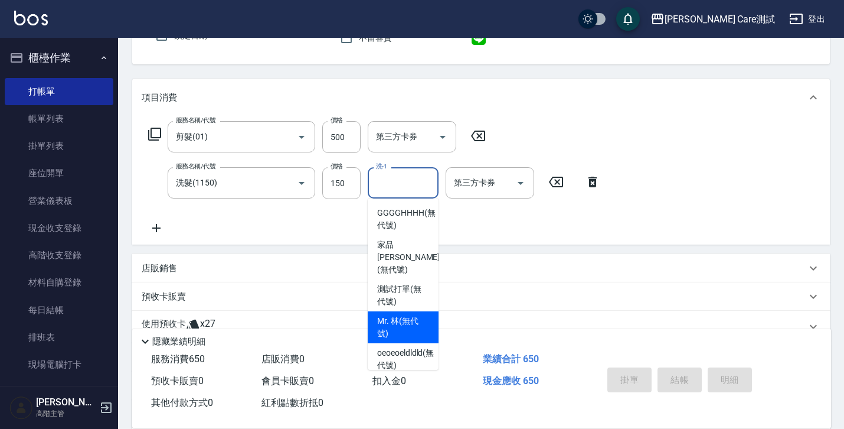
click at [412, 315] on span "Mr. 林 (無代號)" at bounding box center [403, 327] width 52 height 25
type input "Mr. 林(無代號)"
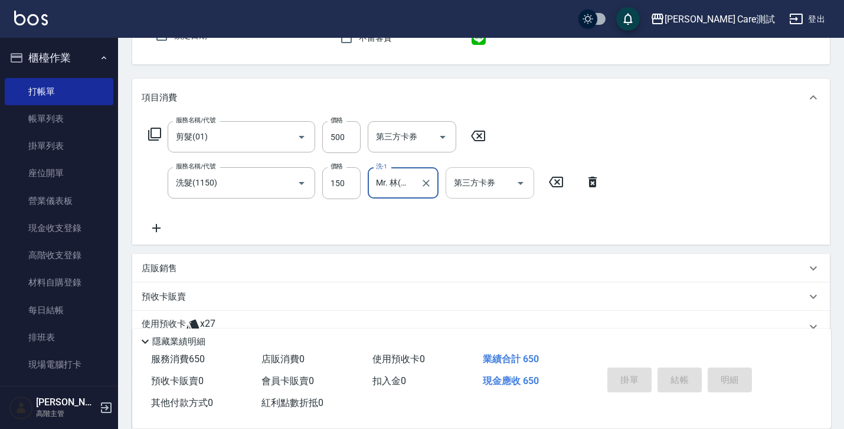
click at [469, 191] on input "第三方卡券" at bounding box center [481, 182] width 60 height 21
click at [547, 229] on div "服務名稱/代號 剪髮(01) 服務名稱/代號 價格 500 價格 第三方卡券 第三方卡券 服務名稱/代號 洗髮(1150) 服務名稱/代號 價格 150 價格…" at bounding box center [375, 178] width 466 height 114
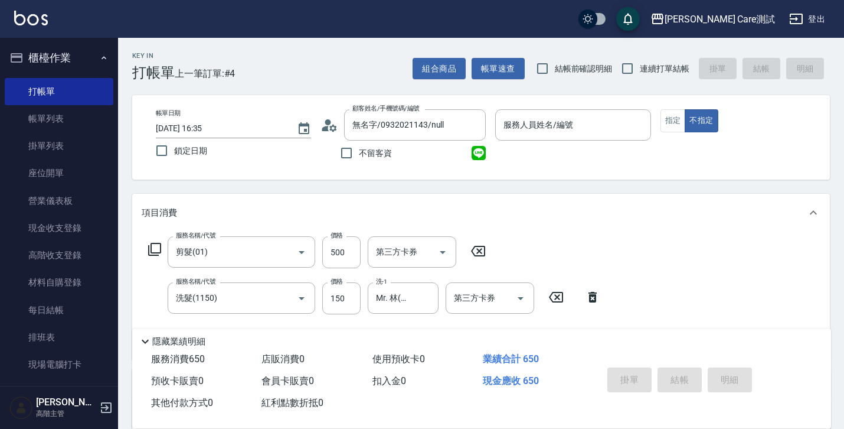
scroll to position [256, 0]
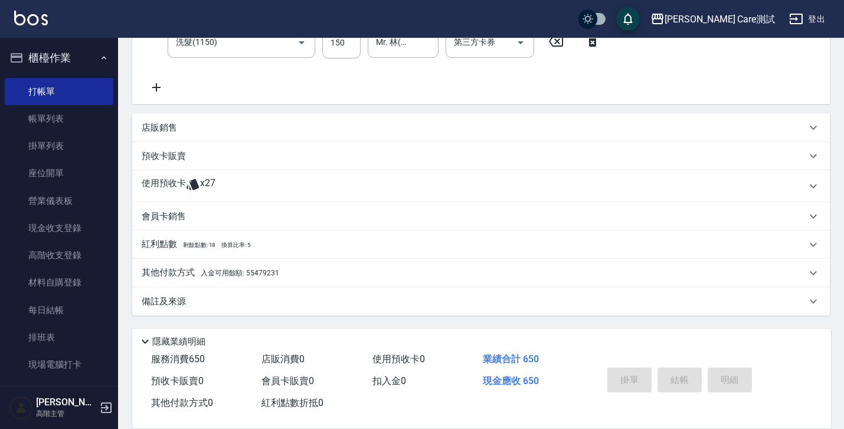
click at [278, 273] on div "其他付款方式 入金可用餘額: 55479231" at bounding box center [474, 272] width 665 height 13
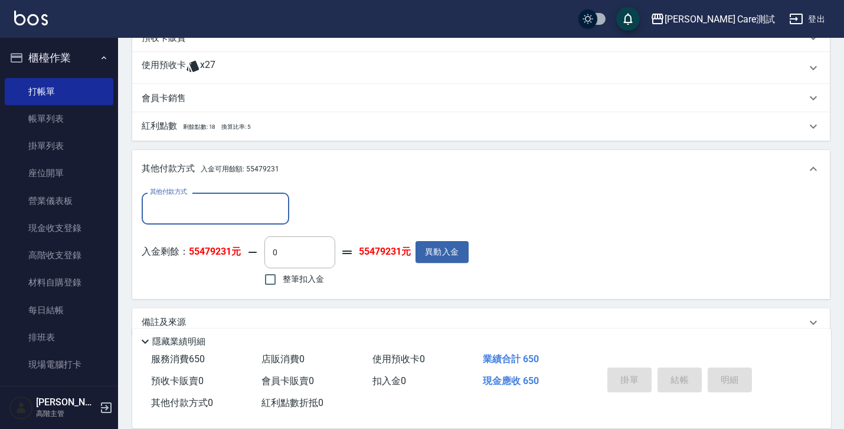
scroll to position [390, 0]
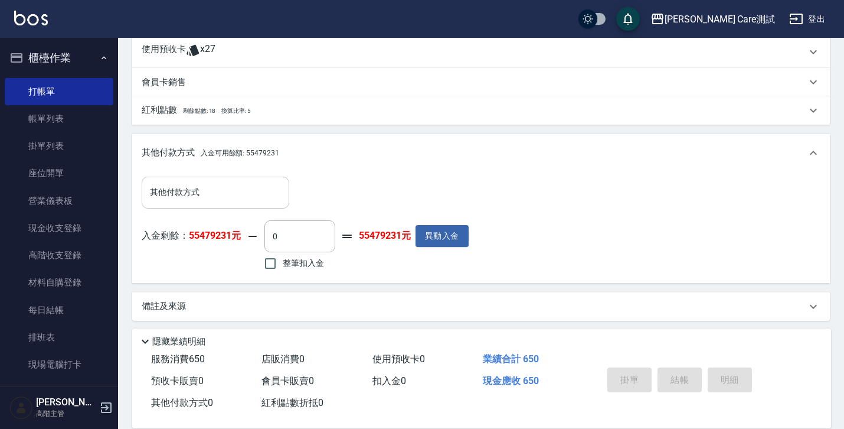
click at [384, 129] on div "項目消費 服務名稱/代號 剪髮(01) 服務名稱/代號 價格 500 價格 第三方卡券 第三方卡券 服務名稱/代號 洗髮(1150) 服務名稱/代號 價格 1…" at bounding box center [481, 62] width 698 height 517
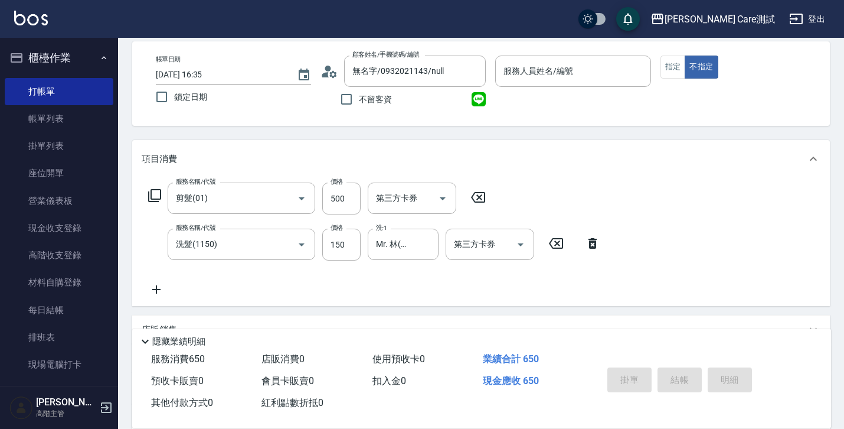
scroll to position [163, 0]
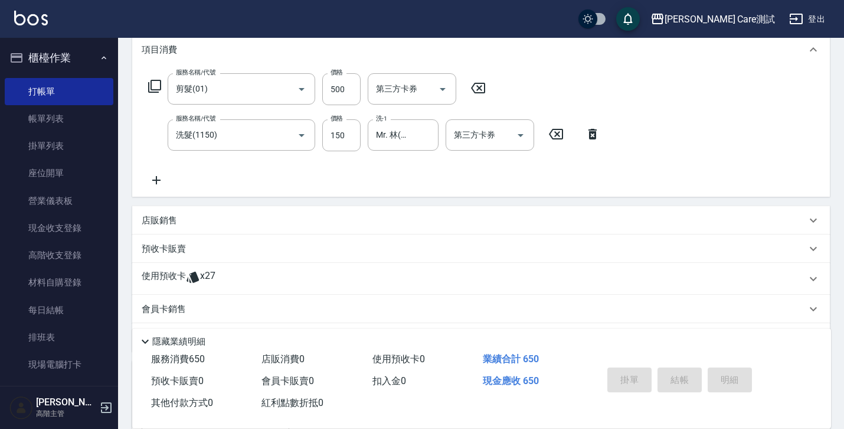
click at [307, 215] on div "店販銷售" at bounding box center [474, 220] width 665 height 12
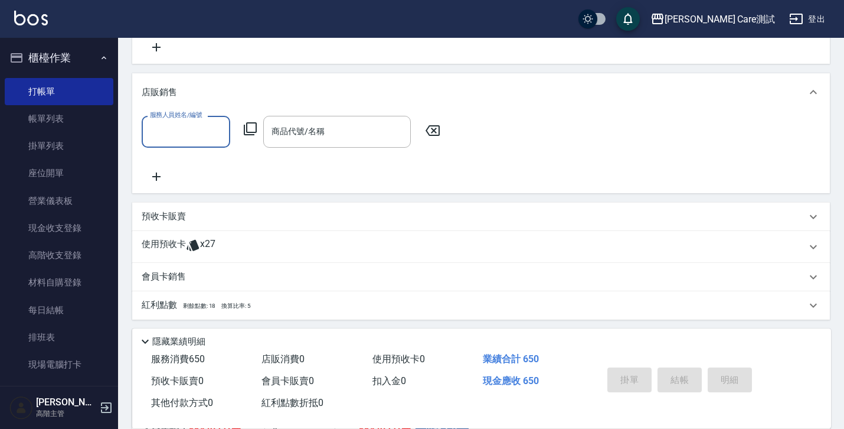
scroll to position [337, 0]
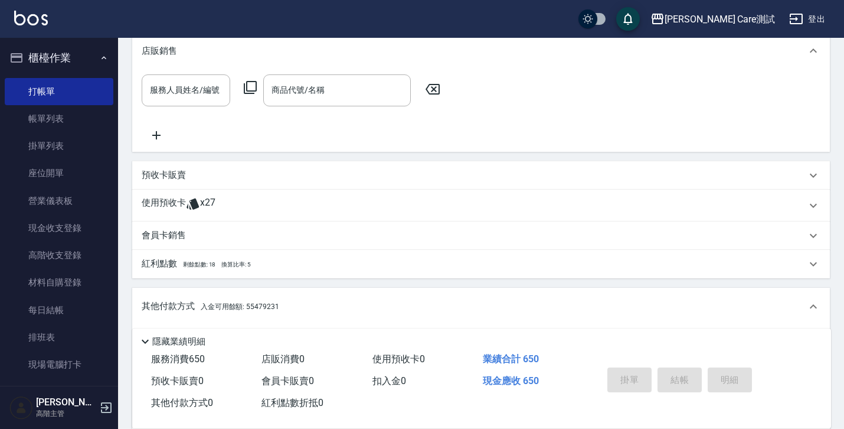
click at [306, 171] on div "預收卡販賣" at bounding box center [474, 175] width 665 height 12
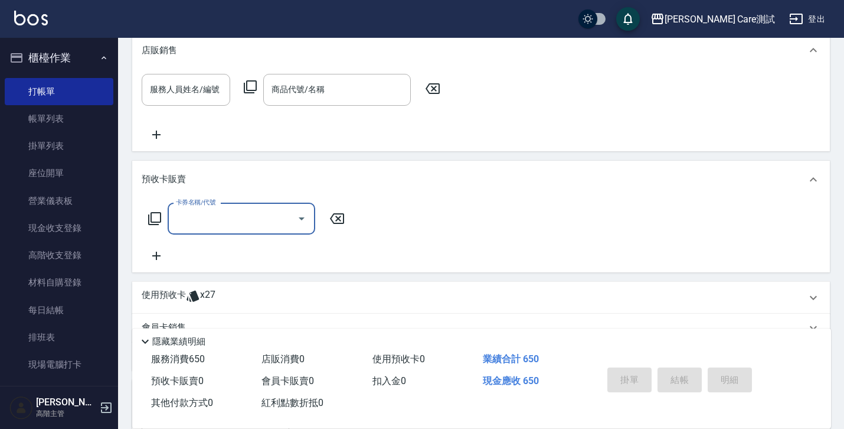
scroll to position [431, 0]
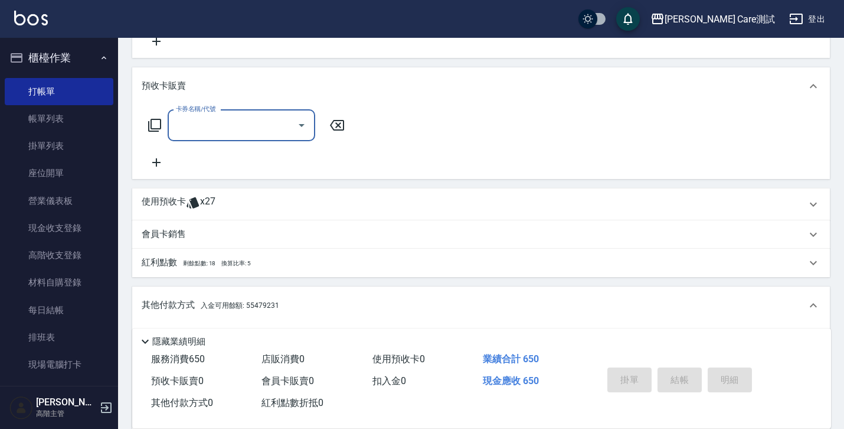
click at [315, 204] on div "使用預收卡 x27" at bounding box center [474, 204] width 665 height 18
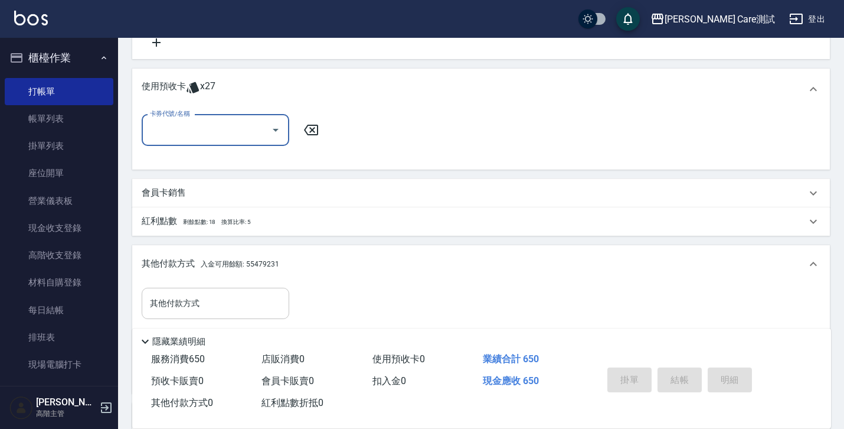
scroll to position [564, 0]
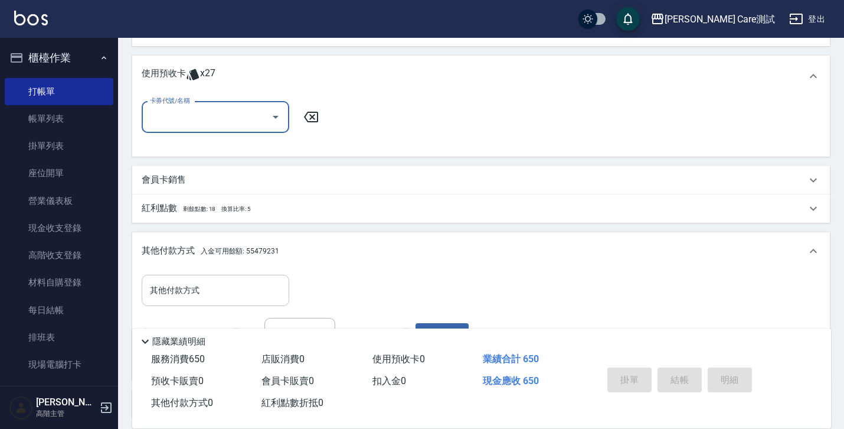
click at [313, 178] on div "會員卡銷售" at bounding box center [474, 180] width 665 height 12
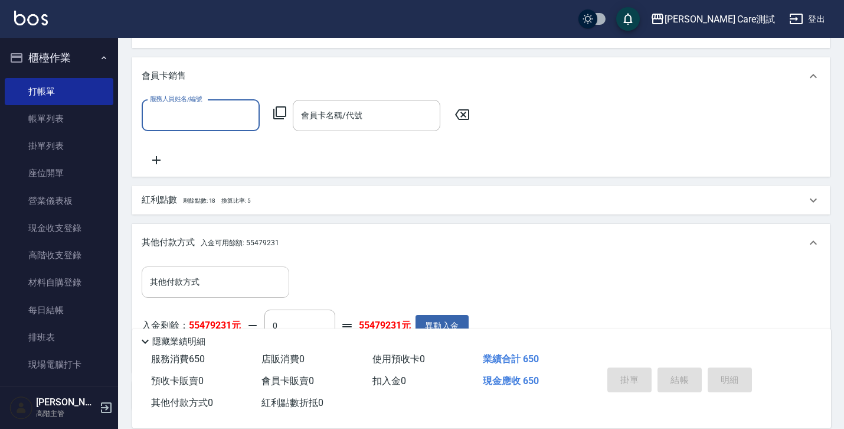
scroll to position [695, 0]
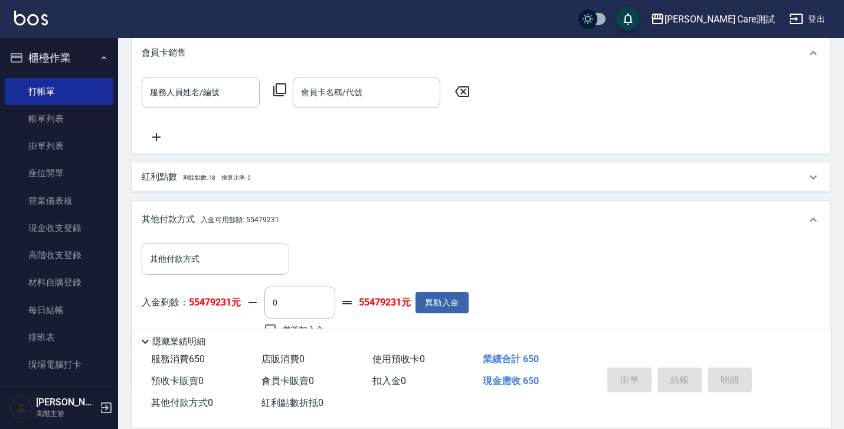
click at [313, 178] on div "紅利點數 剩餘點數: 18 換算比率: 5" at bounding box center [474, 177] width 665 height 13
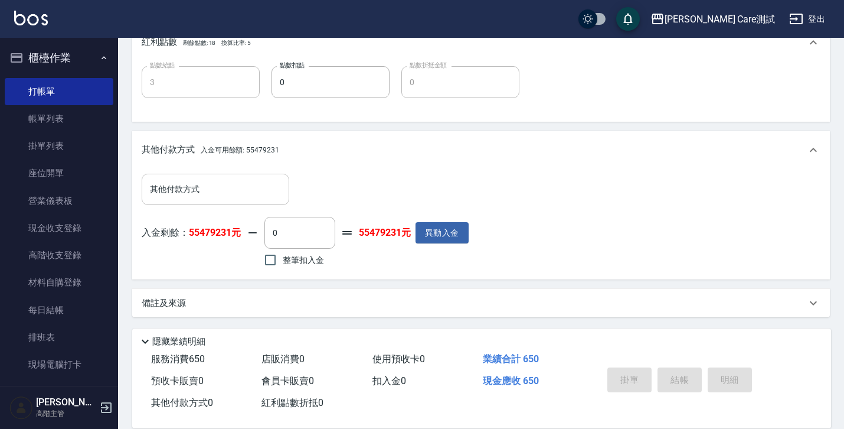
scroll to position [837, 0]
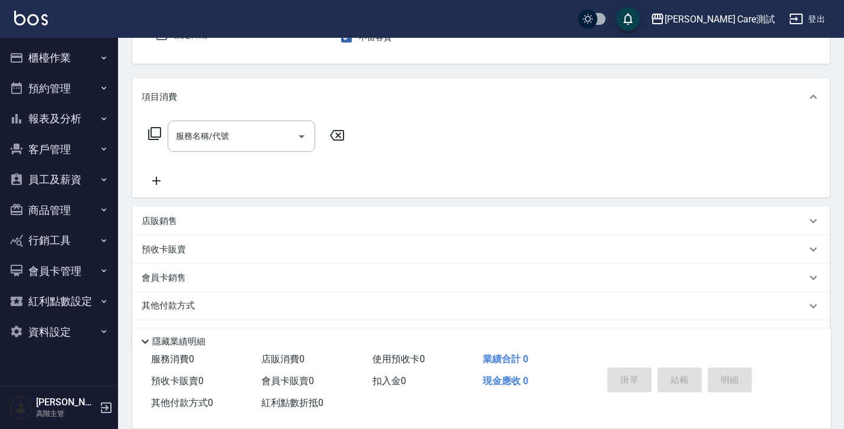
scroll to position [149, 0]
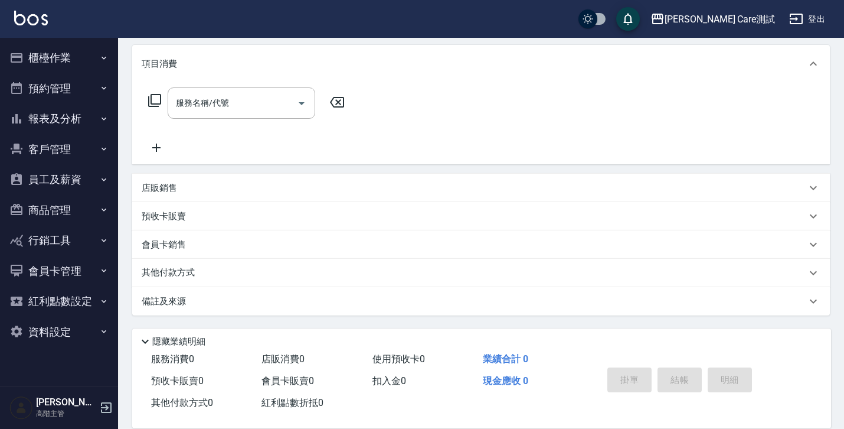
click at [360, 189] on div "店販銷售" at bounding box center [474, 188] width 665 height 12
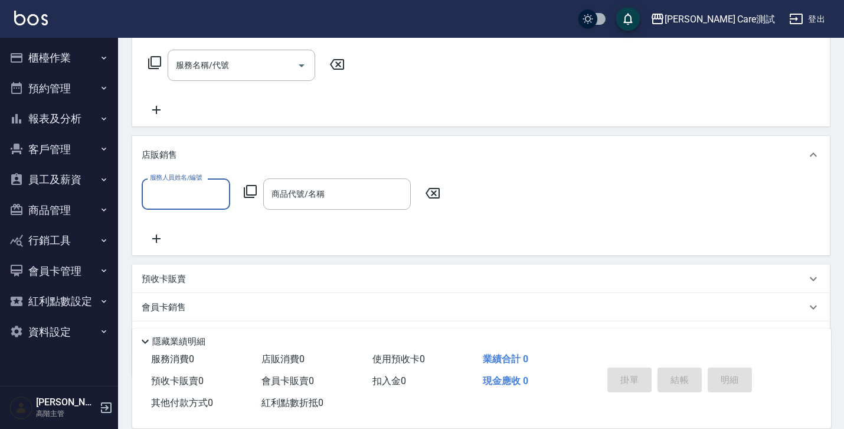
scroll to position [249, 0]
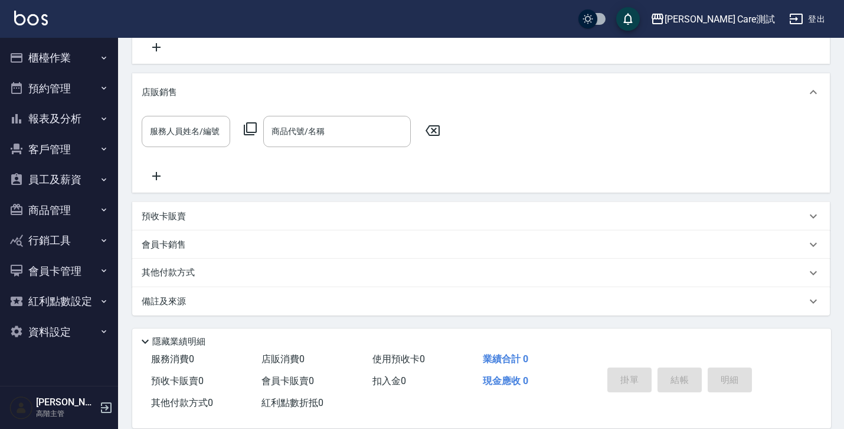
click at [361, 207] on div "預收卡販賣" at bounding box center [481, 216] width 698 height 28
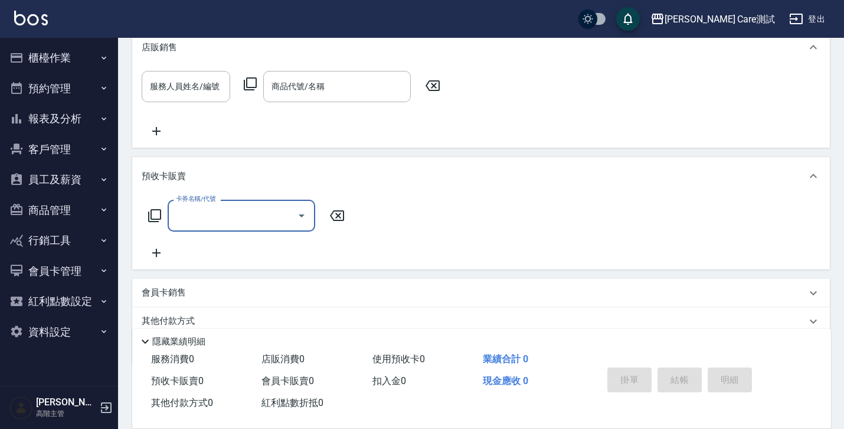
scroll to position [342, 0]
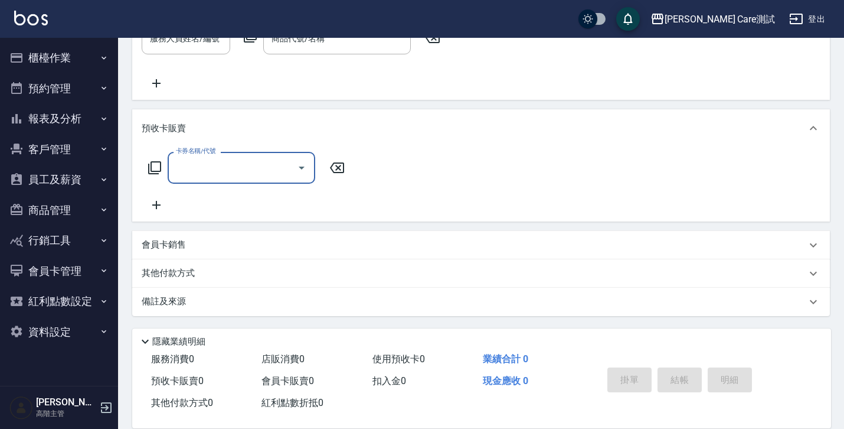
click at [362, 237] on div "會員卡銷售" at bounding box center [481, 245] width 698 height 28
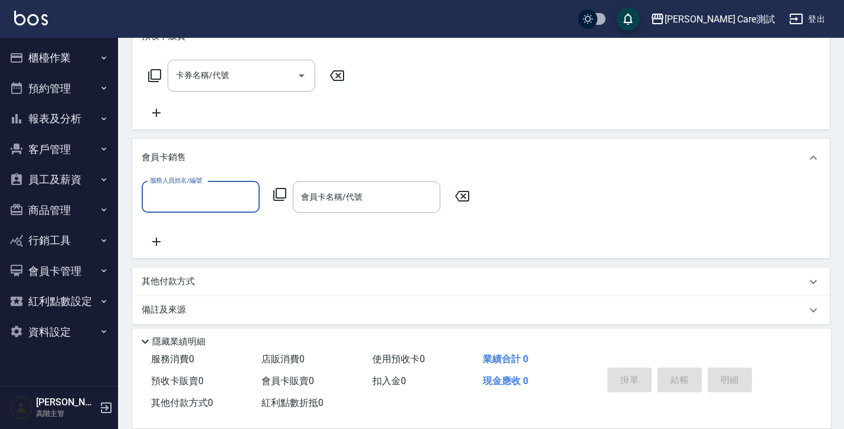
scroll to position [442, 0]
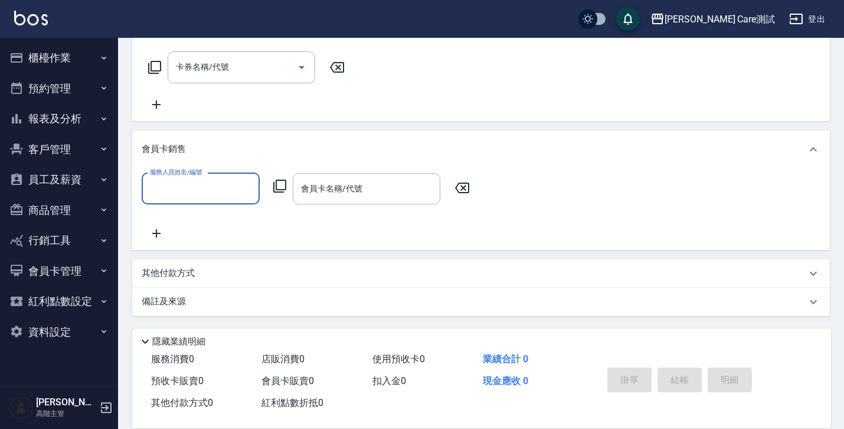
click at [364, 267] on div "其他付款方式" at bounding box center [474, 273] width 665 height 13
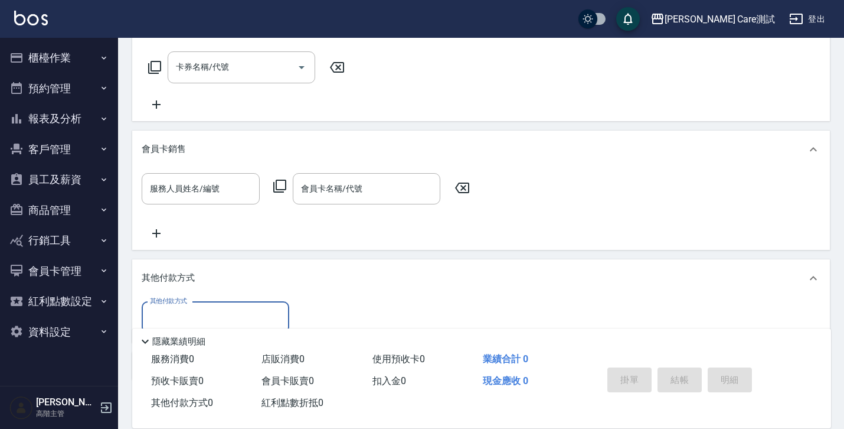
scroll to position [507, 0]
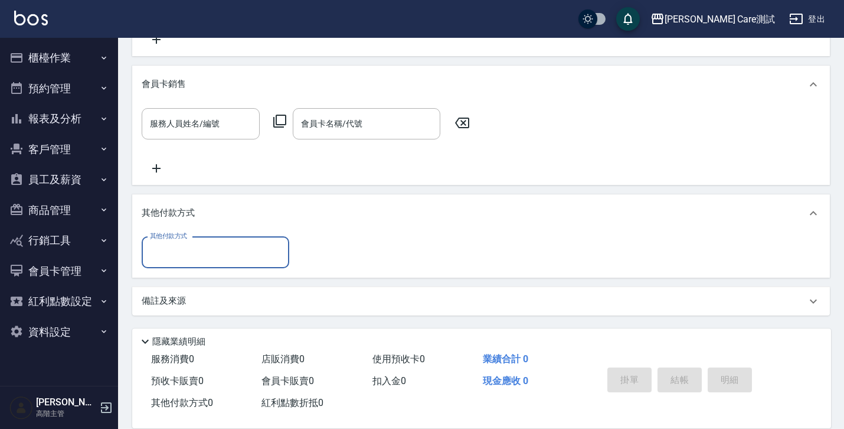
click at [358, 303] on div "備註及來源" at bounding box center [474, 301] width 665 height 12
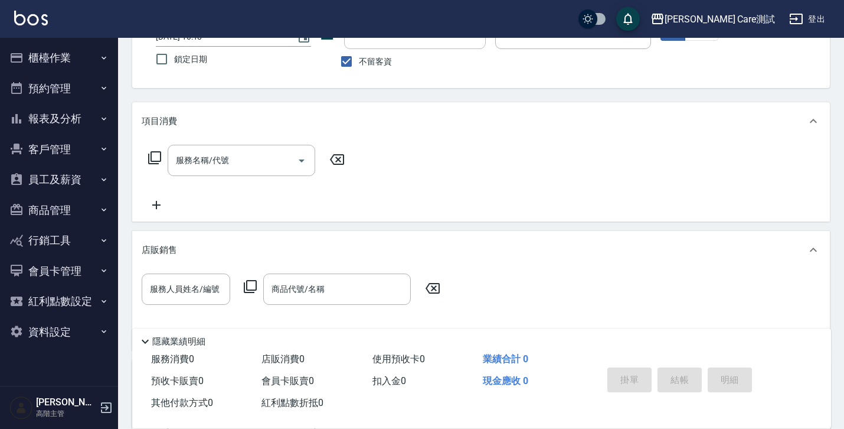
scroll to position [171, 0]
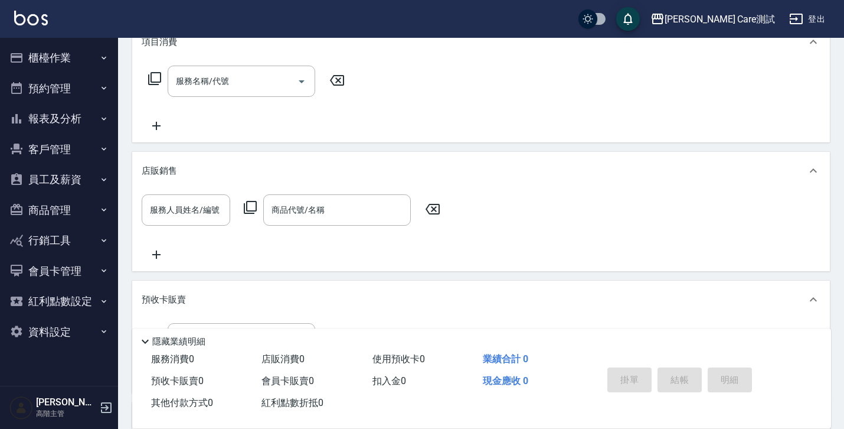
click at [163, 246] on div "服務人員姓名/編號 服務人員姓名/編號 商品代號/名稱 商品代號/名稱" at bounding box center [481, 227] width 679 height 67
click at [152, 249] on icon at bounding box center [157, 254] width 30 height 14
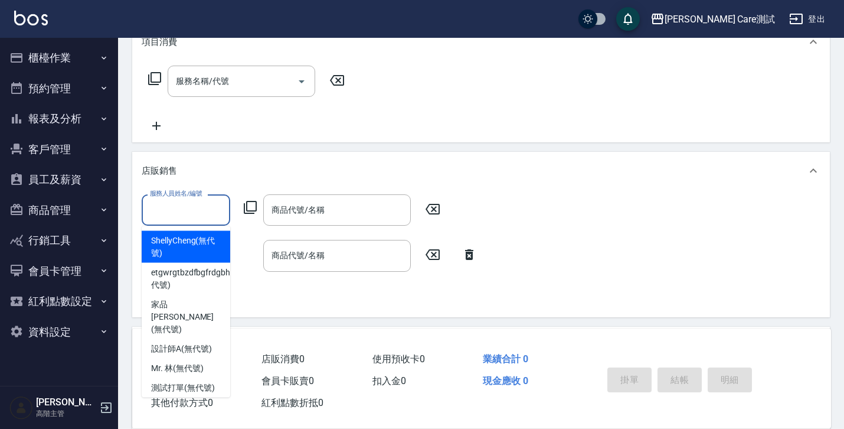
click at [173, 212] on input "服務人員姓名/編號" at bounding box center [186, 210] width 78 height 21
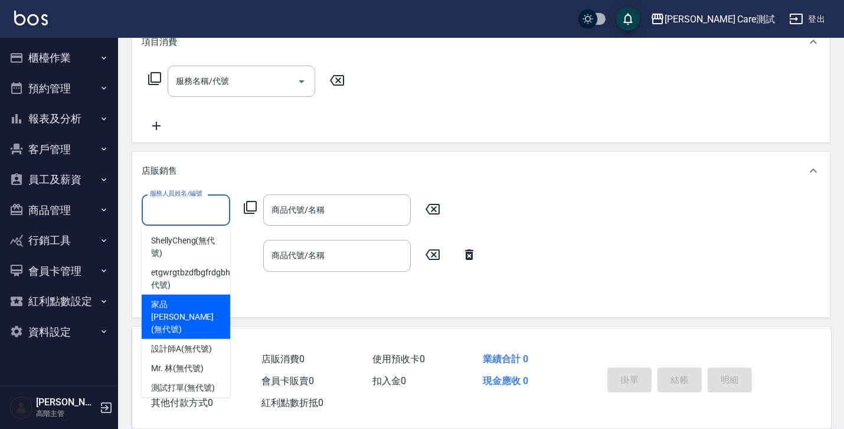
click at [184, 309] on span "家品IAN (無代號)" at bounding box center [186, 316] width 70 height 37
type input "家品[PERSON_NAME](無代號)"
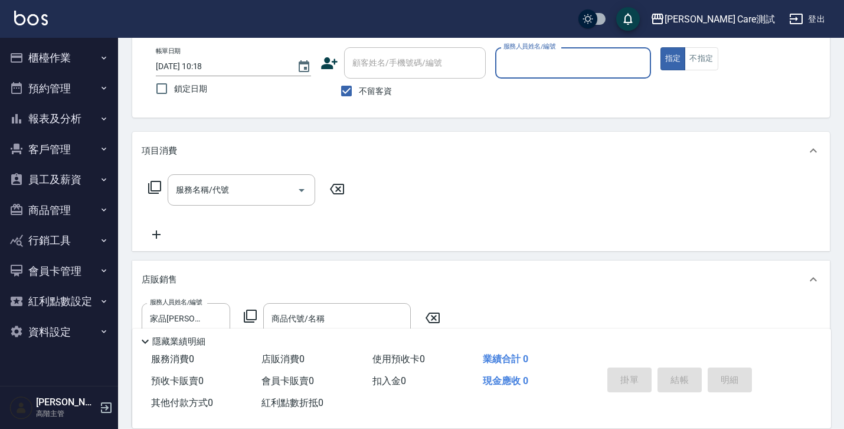
scroll to position [0, 0]
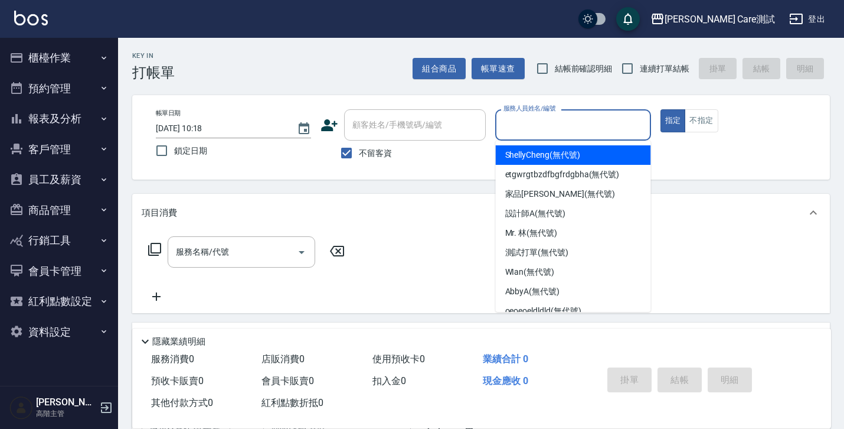
click at [545, 132] on input "服務人員姓名/編號" at bounding box center [573, 125] width 145 height 21
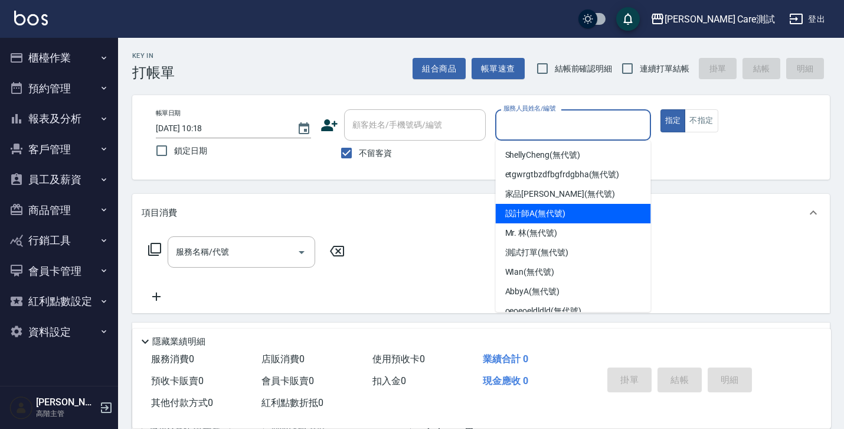
click at [548, 212] on span "設計師A (無代號)" at bounding box center [535, 213] width 61 height 12
type input "設計師A(無代號)"
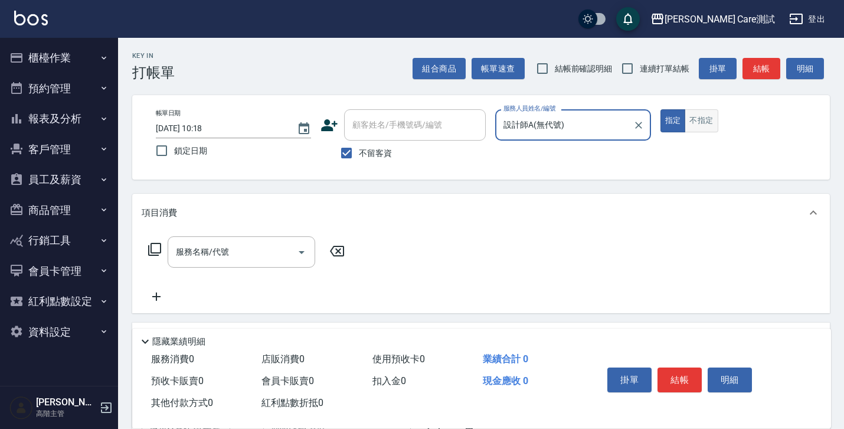
click at [701, 126] on button "不指定" at bounding box center [701, 120] width 33 height 23
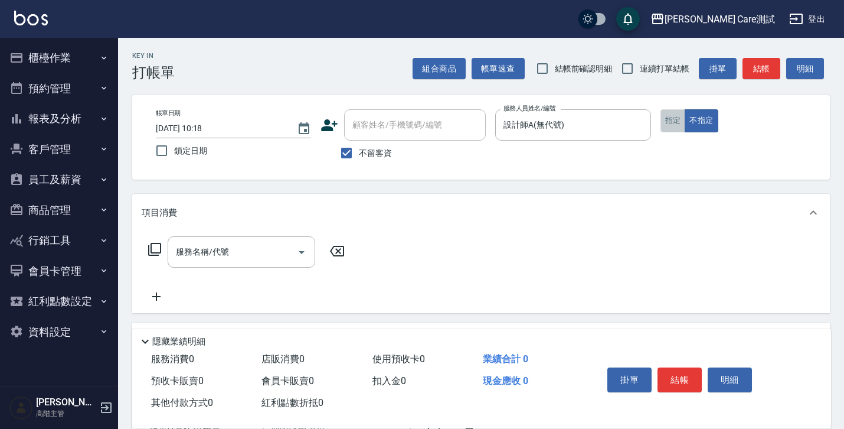
click at [664, 128] on button "指定" at bounding box center [673, 120] width 25 height 23
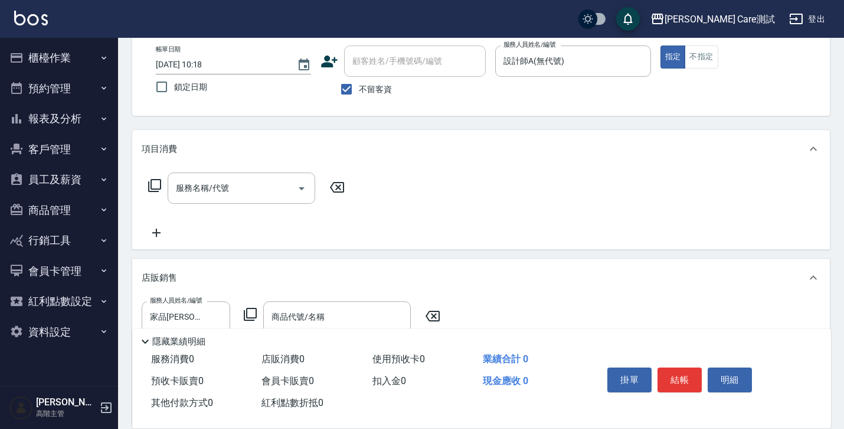
scroll to position [247, 0]
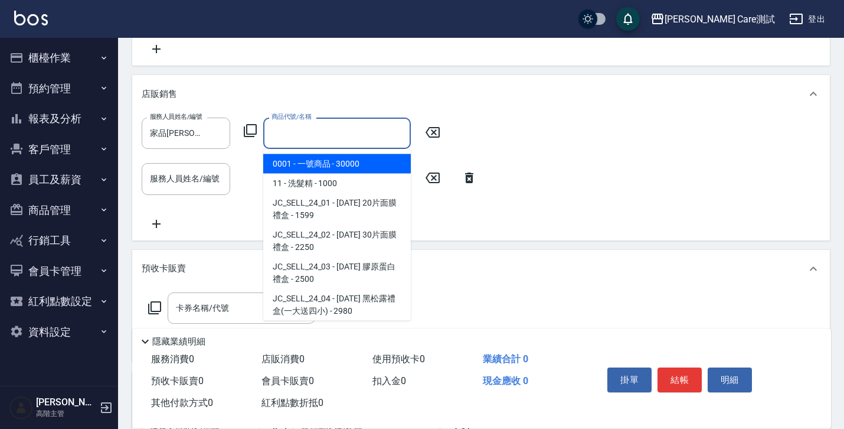
click at [365, 133] on input "商品代號/名稱" at bounding box center [337, 133] width 137 height 21
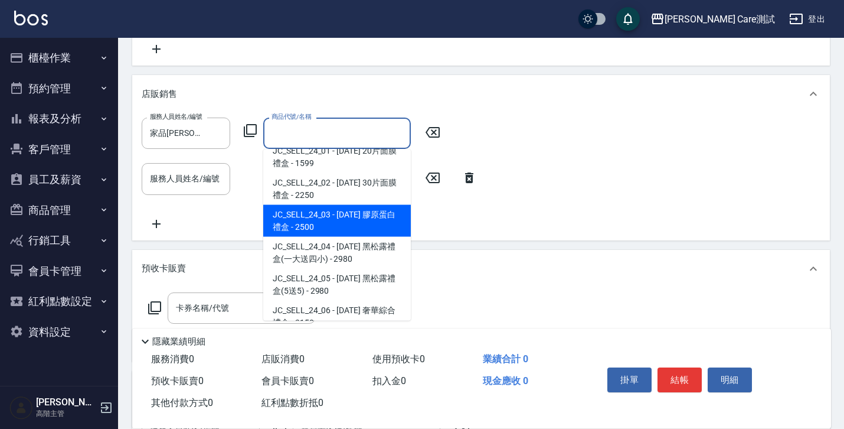
scroll to position [1, 0]
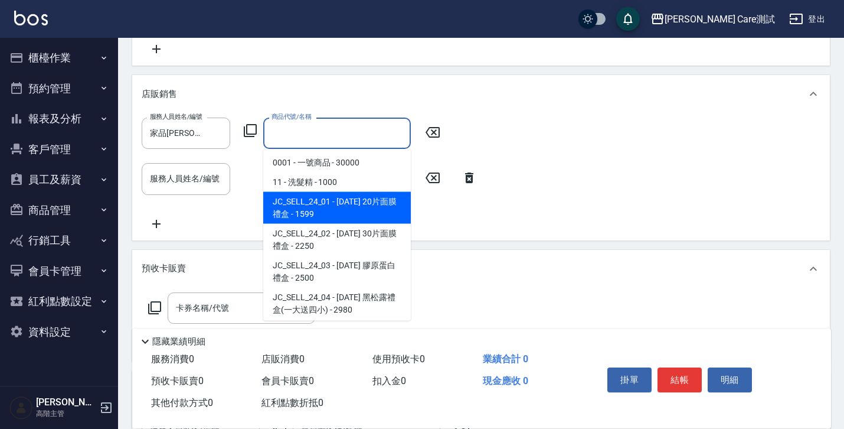
click at [336, 196] on span "JC_SELL_24_01 - 2024年 20片面膜禮盒 - 1599" at bounding box center [337, 208] width 148 height 32
type input "2024年 20片面膜禮盒"
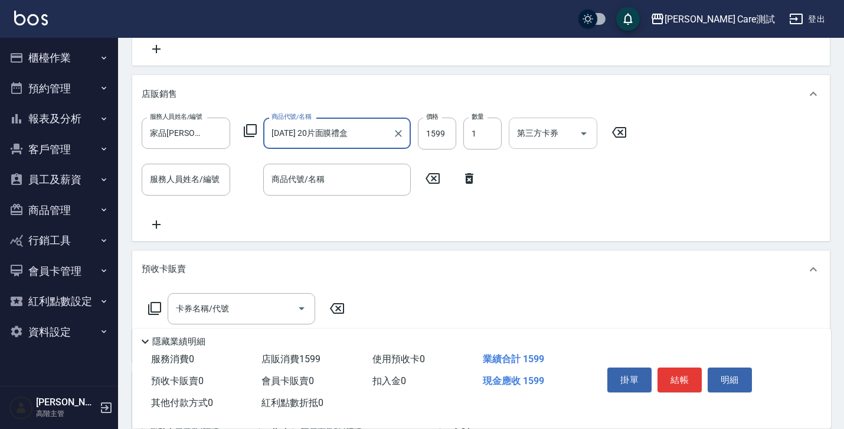
click at [526, 130] on input "第三方卡券" at bounding box center [544, 133] width 60 height 21
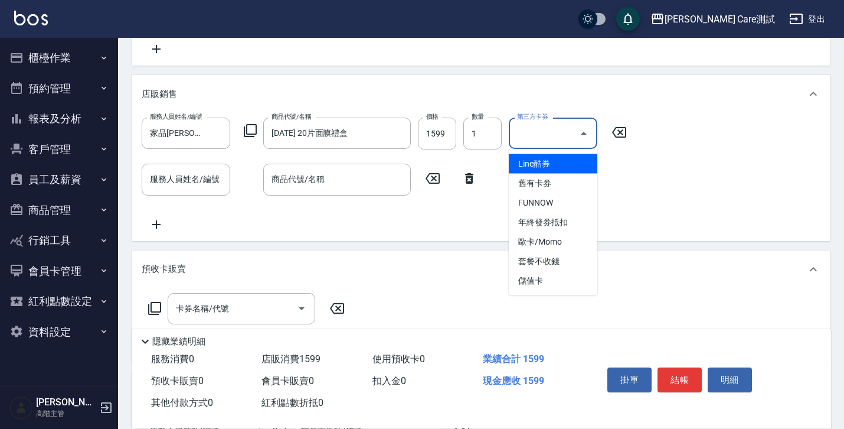
click at [504, 91] on div "店販銷售" at bounding box center [474, 94] width 665 height 12
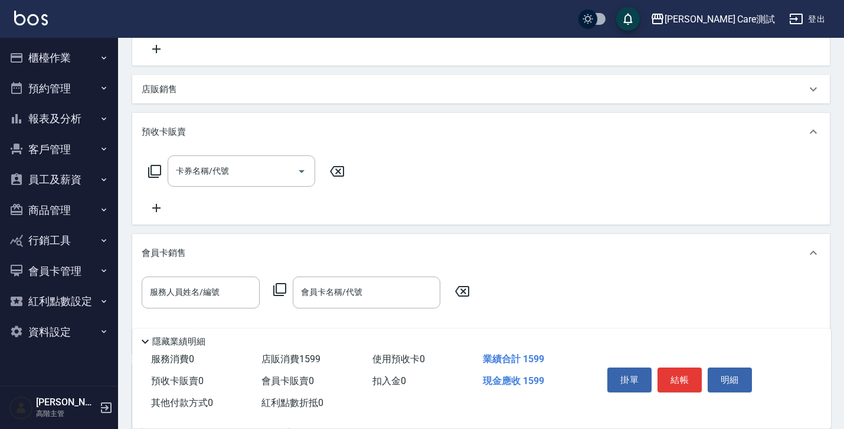
click at [479, 89] on div "店販銷售" at bounding box center [474, 89] width 665 height 12
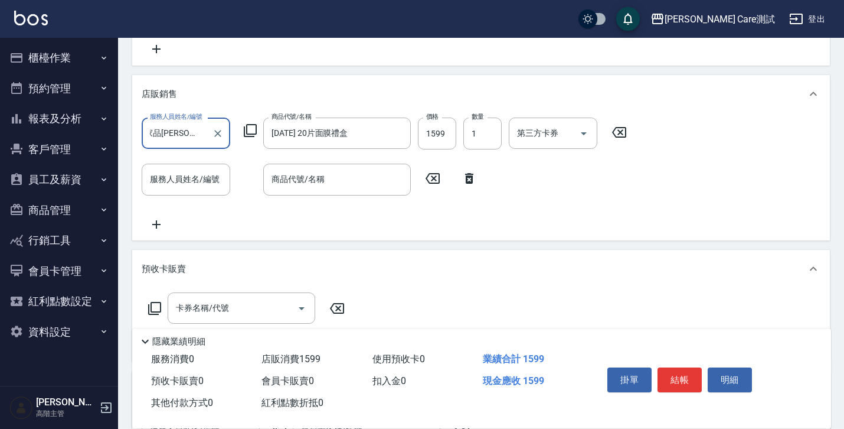
scroll to position [0, 0]
click at [216, 174] on input "服務人員姓名/編號" at bounding box center [186, 179] width 78 height 21
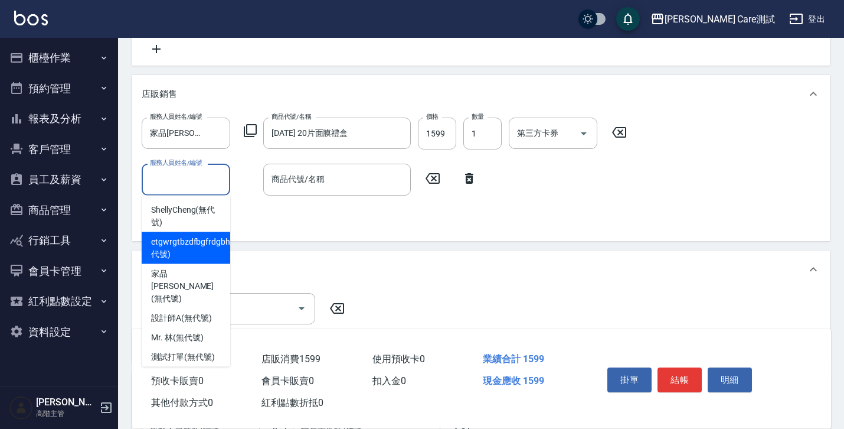
scroll to position [204, 0]
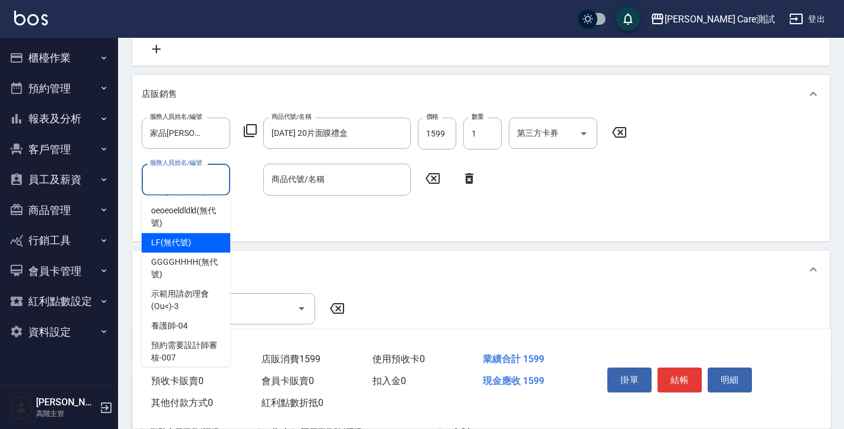
click at [189, 233] on div "LF (無代號)" at bounding box center [186, 242] width 89 height 19
type input "LF(無代號)"
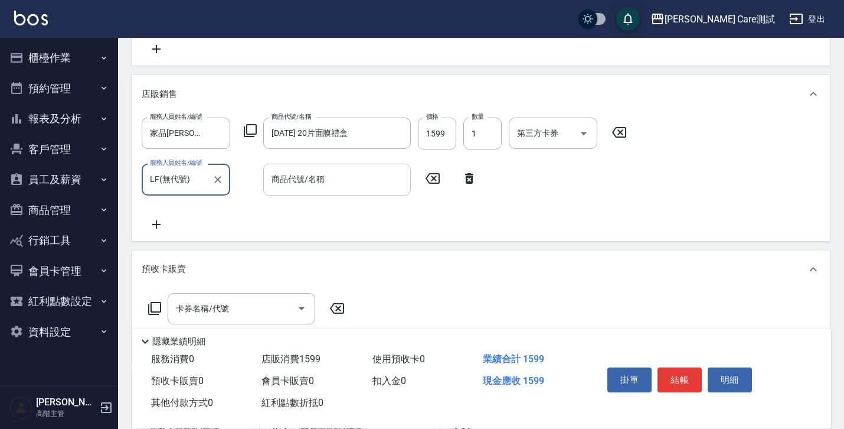
click at [348, 172] on input "商品代號/名稱" at bounding box center [337, 179] width 137 height 21
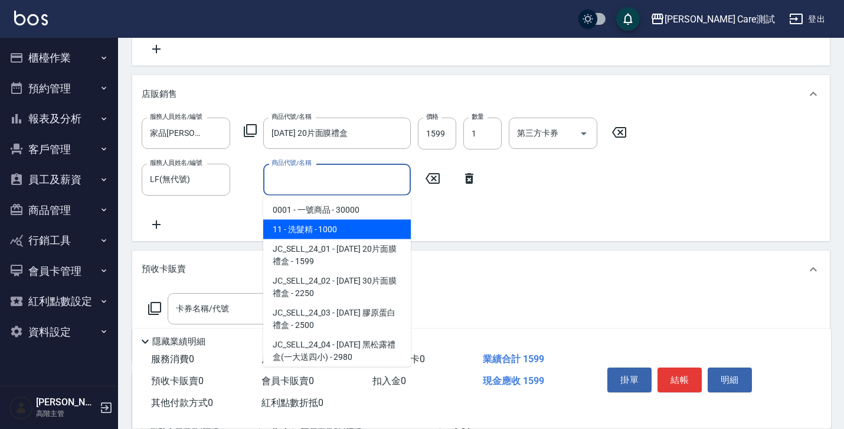
click at [342, 233] on span "11 - 洗髮精 - 1000" at bounding box center [337, 229] width 148 height 19
type input "洗髮精"
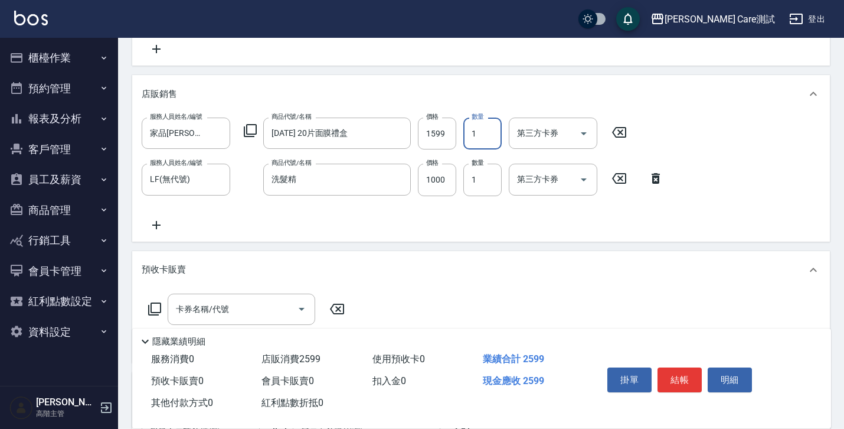
scroll to position [0, 0]
click at [476, 138] on input "1" at bounding box center [482, 133] width 38 height 32
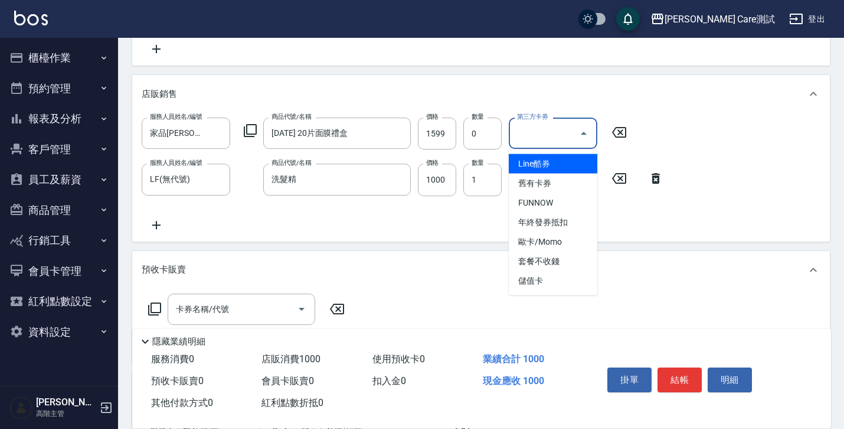
click at [551, 139] on input "第三方卡券" at bounding box center [544, 133] width 60 height 21
click at [488, 138] on input "0" at bounding box center [482, 133] width 38 height 32
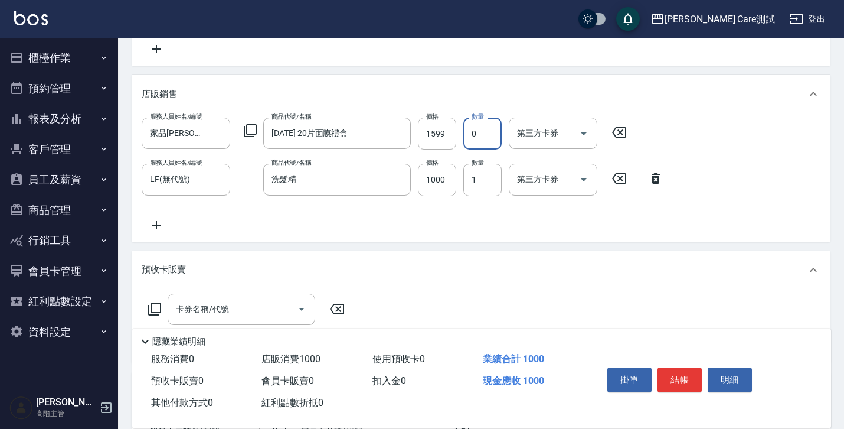
click at [479, 136] on input "0" at bounding box center [482, 133] width 38 height 32
type input "0"
click at [467, 231] on div "服務人員姓名/編號 家品IAN(無代號) 服務人員姓名/編號 商品代號/名稱 2024年 20片面膜禮盒 商品代號/名稱 價格 1599 價格 數量 0 數量…" at bounding box center [481, 174] width 679 height 114
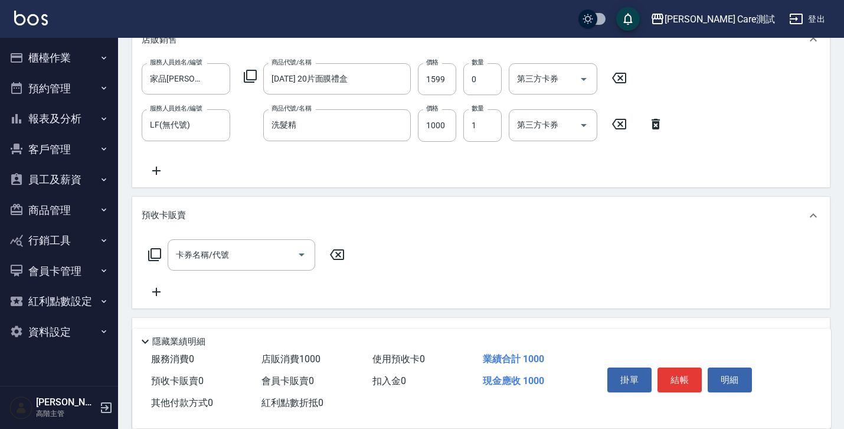
scroll to position [391, 0]
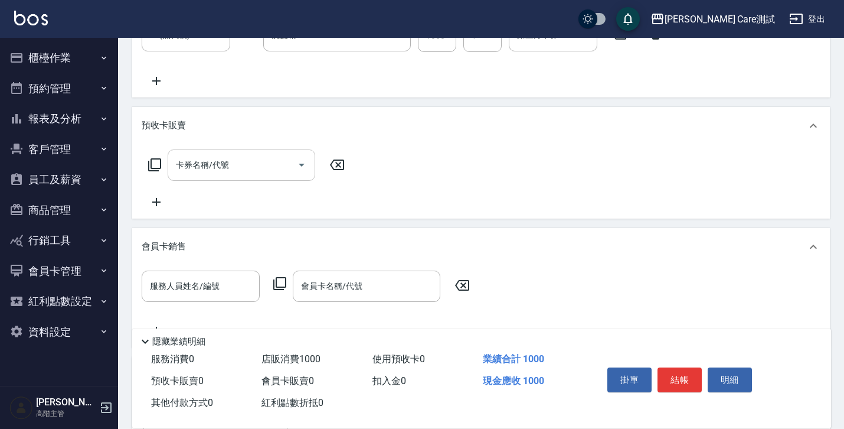
click at [259, 168] on input "卡券名稱/代號" at bounding box center [232, 165] width 119 height 21
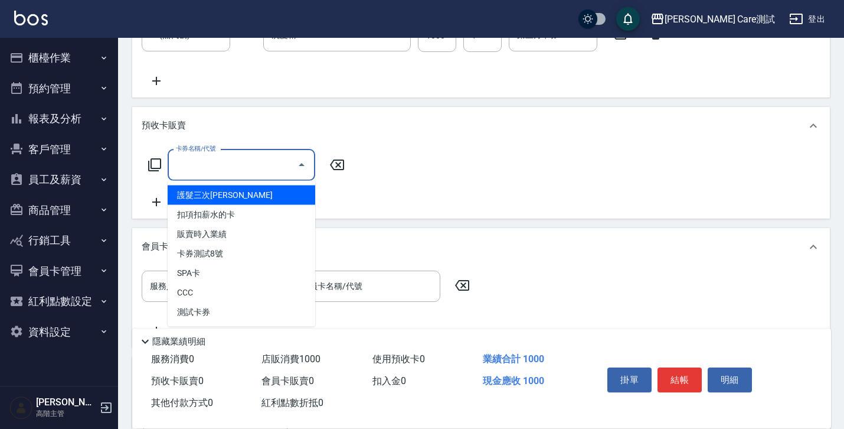
click at [262, 196] on span "護髮三次卡" at bounding box center [242, 194] width 148 height 19
type input "護髮三次卡(002)"
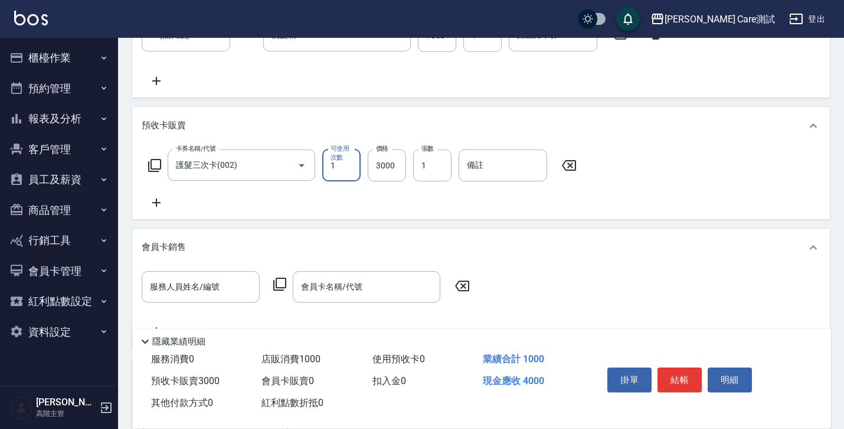
click at [316, 190] on div "卡券名稱/代號 護髮三次卡(002) 卡券名稱/代號 可使用次數 1 可使用次數 價格 3000 價格 張數 1 張數 備註 備註" at bounding box center [481, 179] width 679 height 60
click at [339, 177] on input "1" at bounding box center [341, 165] width 38 height 32
type input "1"
click at [386, 168] on input "3000" at bounding box center [387, 165] width 38 height 32
click at [434, 174] on input "1" at bounding box center [432, 165] width 38 height 32
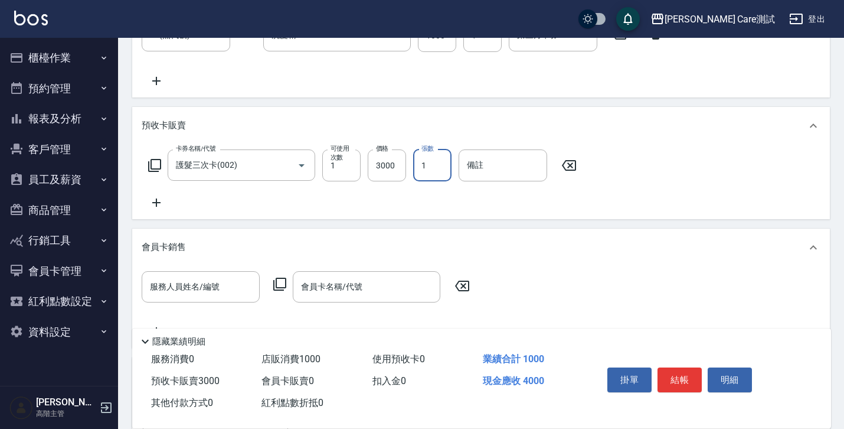
type input "1"
click at [158, 204] on icon at bounding box center [157, 202] width 30 height 14
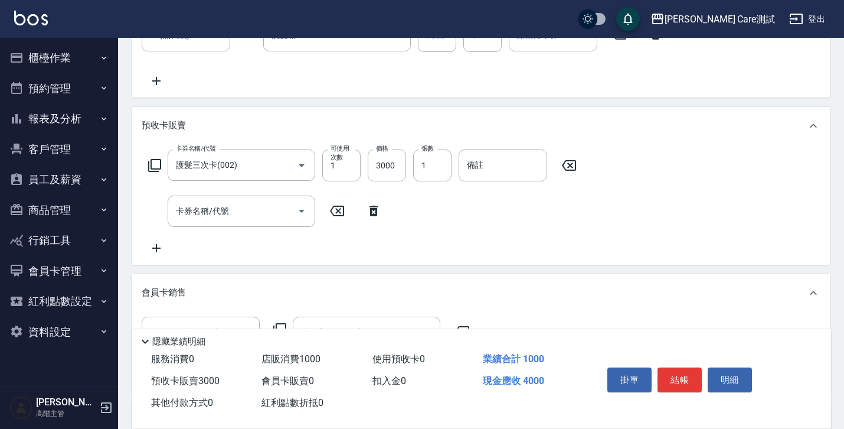
click at [365, 205] on icon at bounding box center [374, 211] width 30 height 14
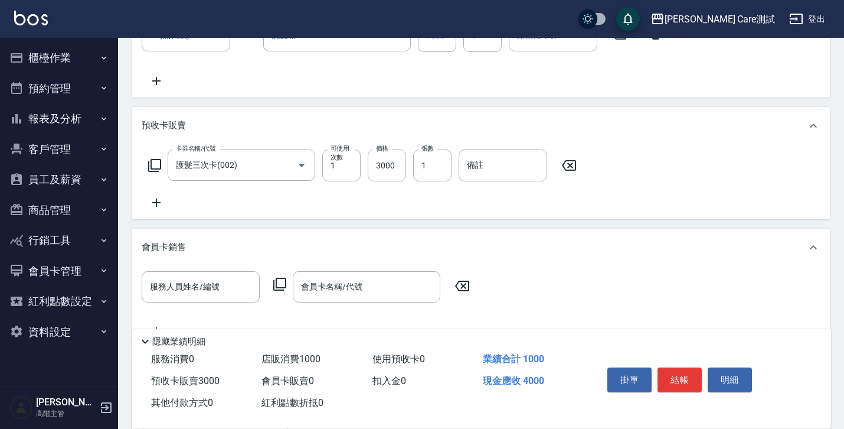
click at [367, 223] on div "項目消費 服務名稱/代號 服務名稱/代號 店販銷售 服務人員姓名/編號 家品IAN(無代號) 服務人員姓名/編號 商品代號/名稱 2024年 20片面膜禮盒 …" at bounding box center [481, 175] width 698 height 746
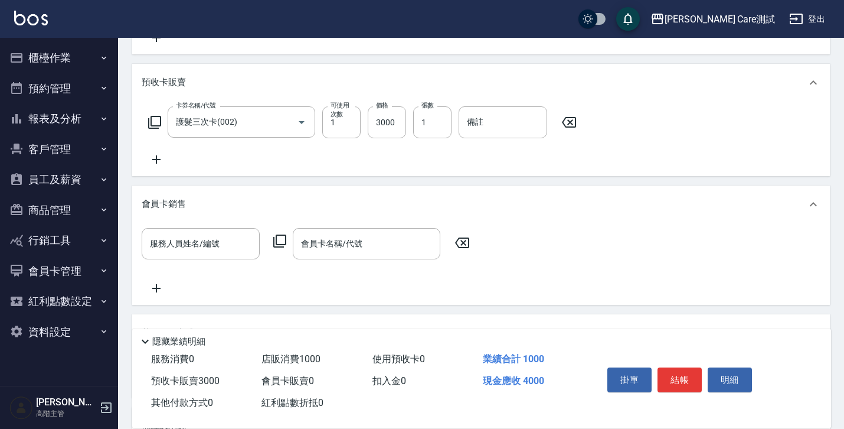
scroll to position [475, 0]
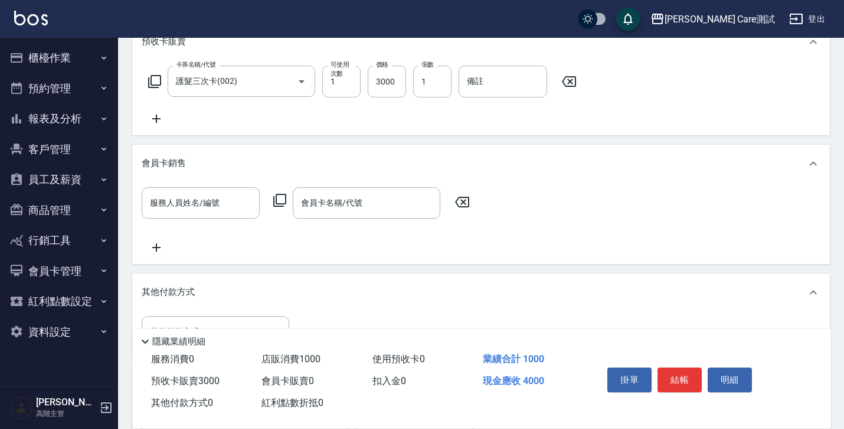
click at [756, 272] on div "項目消費 服務名稱/代號 服務名稱/代號 店販銷售 服務人員姓名/編號 家品IAN(無代號) 服務人員姓名/編號 商品代號/名稱 2024年 20片面膜禮盒 …" at bounding box center [481, 91] width 698 height 746
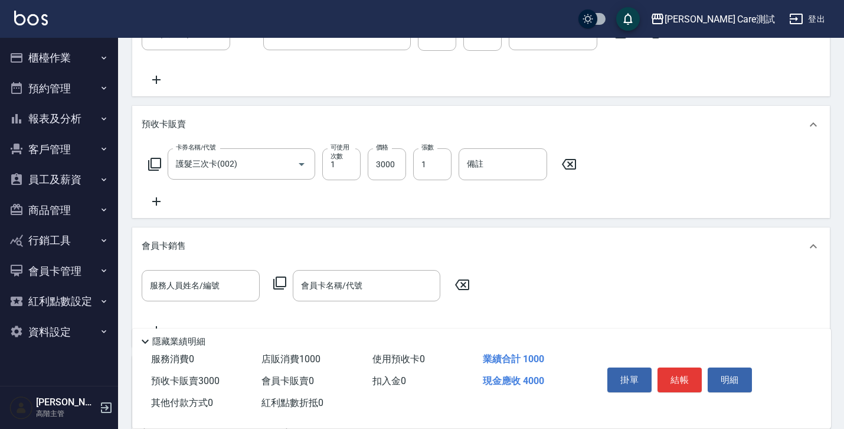
scroll to position [378, 0]
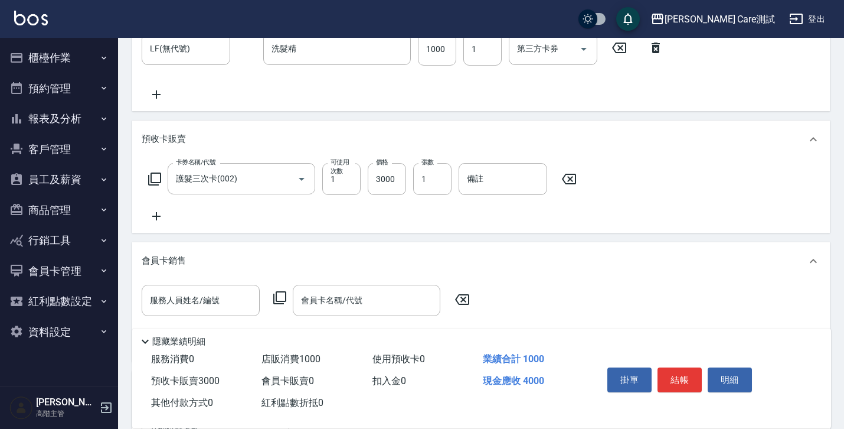
click at [104, 54] on icon "button" at bounding box center [103, 57] width 9 height 9
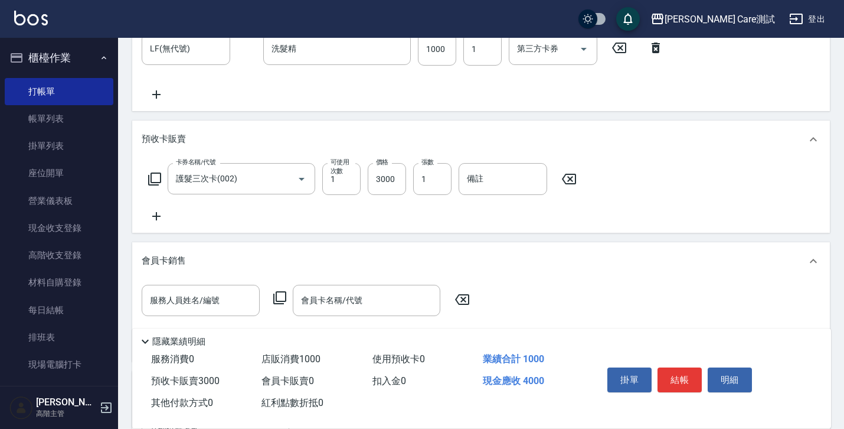
click at [104, 54] on button "櫃檯作業" at bounding box center [59, 58] width 109 height 31
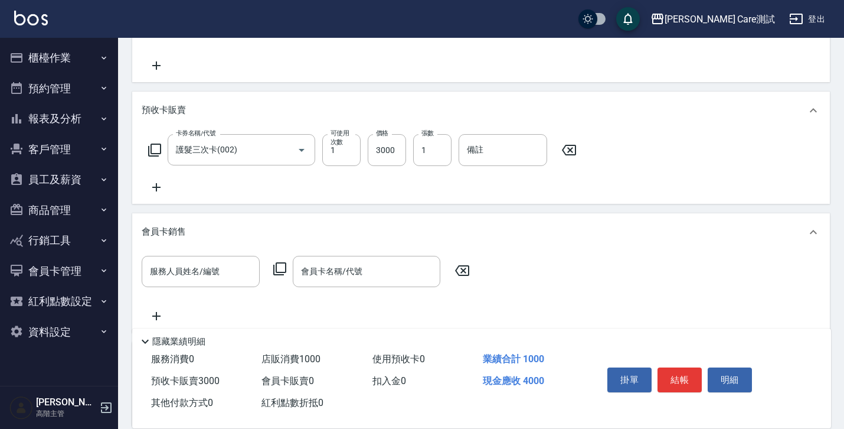
scroll to position [446, 0]
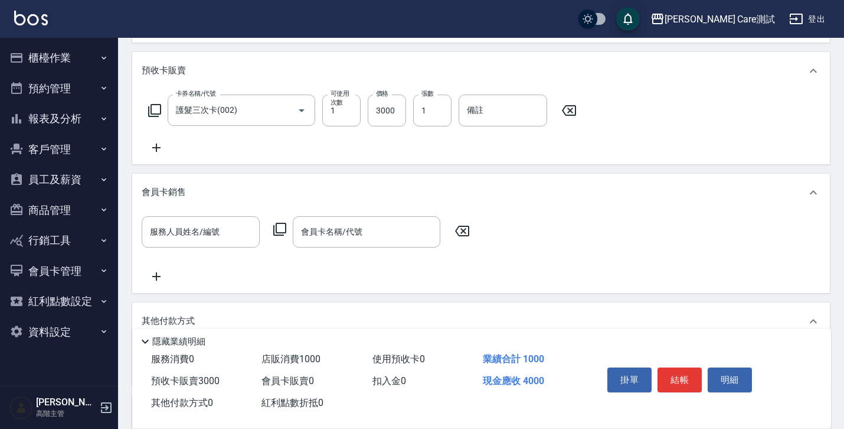
click at [837, 62] on div "Key In 打帳單 組合商品 帳單速查 結帳前確認明細 連續打單結帳 掛單 結帳 明細 帳單日期 2025/08/18 10:18 鎖定日期 顧客姓名/手機…" at bounding box center [481, 98] width 726 height 1015
click at [712, 168] on div "項目消費 服務名稱/代號 服務名稱/代號 店販銷售 服務人員姓名/編號 家品IAN(無代號) 服務人員姓名/編號 商品代號/名稱 2024年 20片面膜禮盒 …" at bounding box center [481, 120] width 698 height 746
click at [220, 240] on input "服務人員姓名/編號" at bounding box center [200, 231] width 107 height 21
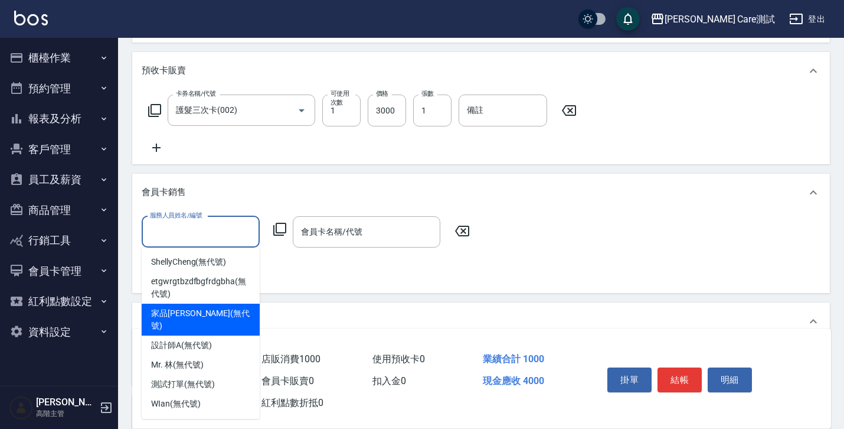
click at [227, 313] on div "家品IAN (無代號)" at bounding box center [201, 319] width 118 height 32
type input "家品[PERSON_NAME](無代號)"
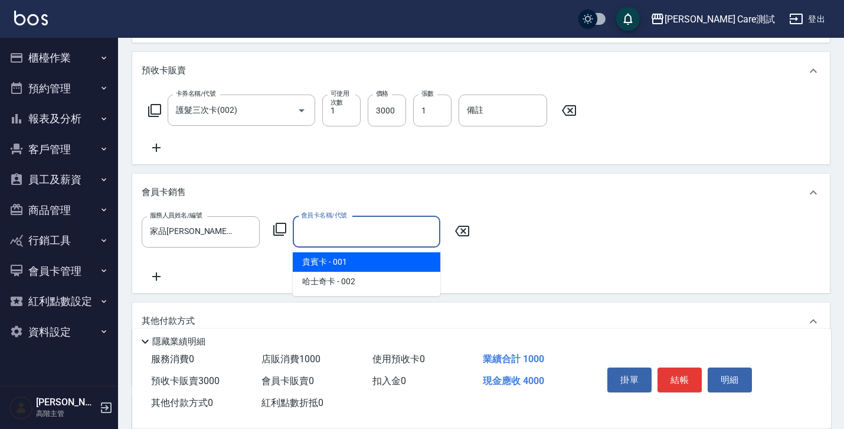
click at [334, 236] on input "會員卡名稱/代號" at bounding box center [366, 231] width 137 height 21
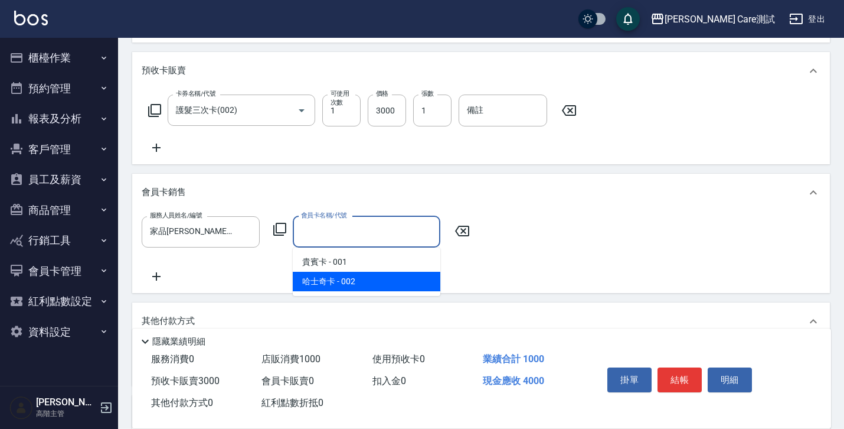
click at [335, 287] on span "哈士奇卡 - 002" at bounding box center [367, 281] width 148 height 19
type input "哈士奇卡-60天"
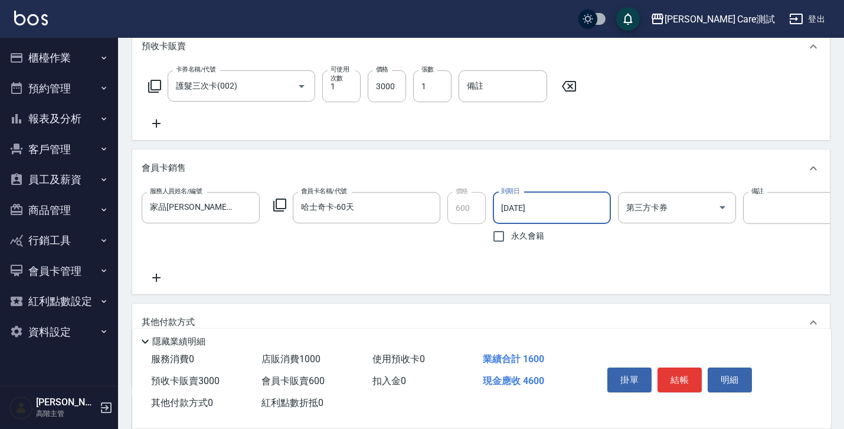
scroll to position [558, 0]
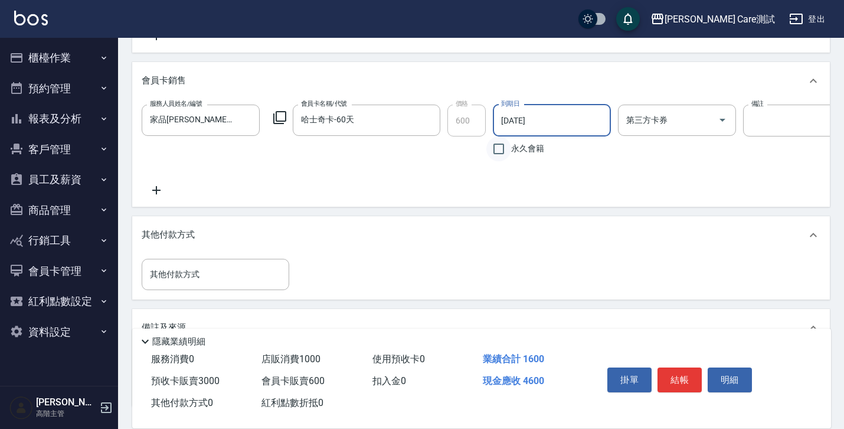
click at [500, 148] on input "永久會籍" at bounding box center [498, 148] width 25 height 25
checkbox input "true"
click at [500, 148] on input "永久會籍" at bounding box center [498, 148] width 25 height 25
checkbox input "false"
type input "2025/10/17"
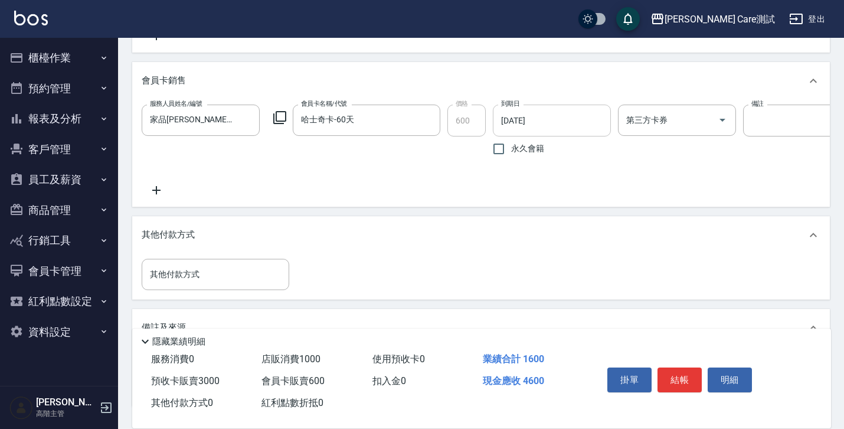
click at [525, 133] on input "2025/10/17" at bounding box center [548, 120] width 110 height 32
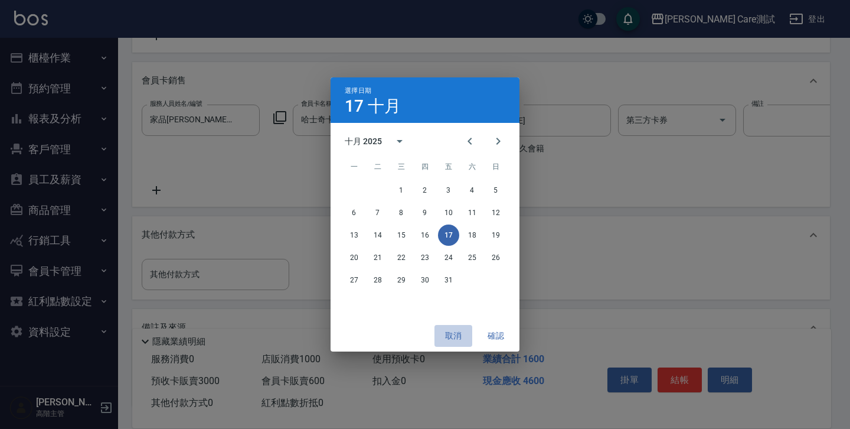
click at [460, 336] on button "取消" at bounding box center [453, 336] width 38 height 22
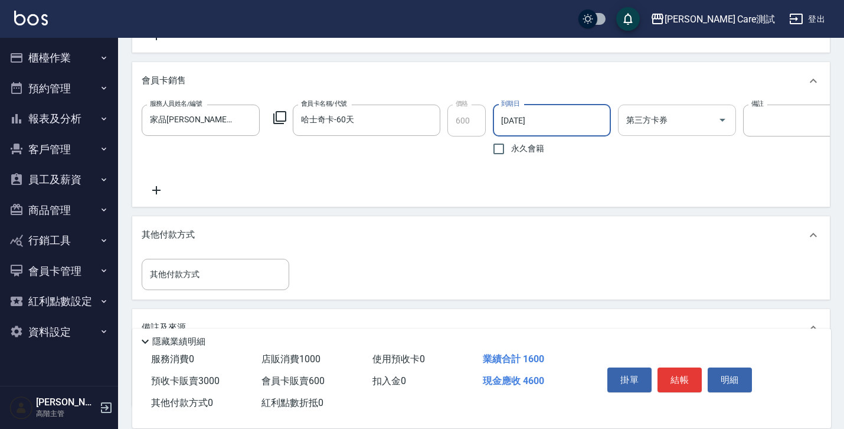
click at [643, 130] on div "第三方卡券" at bounding box center [677, 119] width 118 height 31
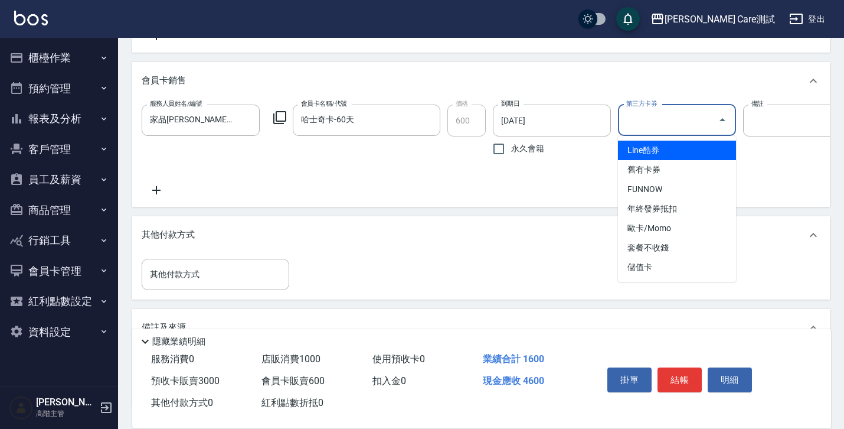
click at [643, 130] on div "第三方卡券" at bounding box center [677, 119] width 118 height 31
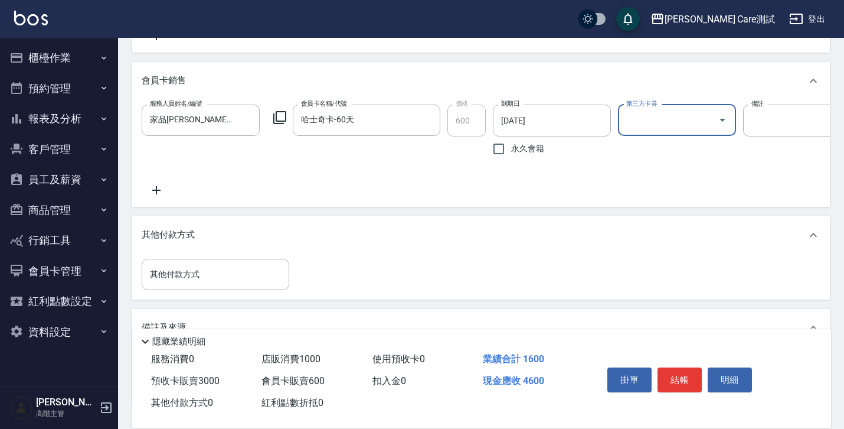
scroll to position [0, 68]
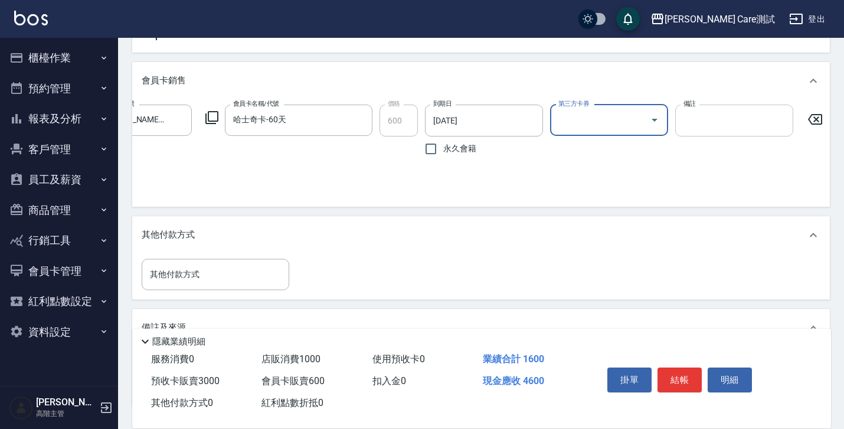
click at [708, 126] on input "備註" at bounding box center [734, 120] width 118 height 32
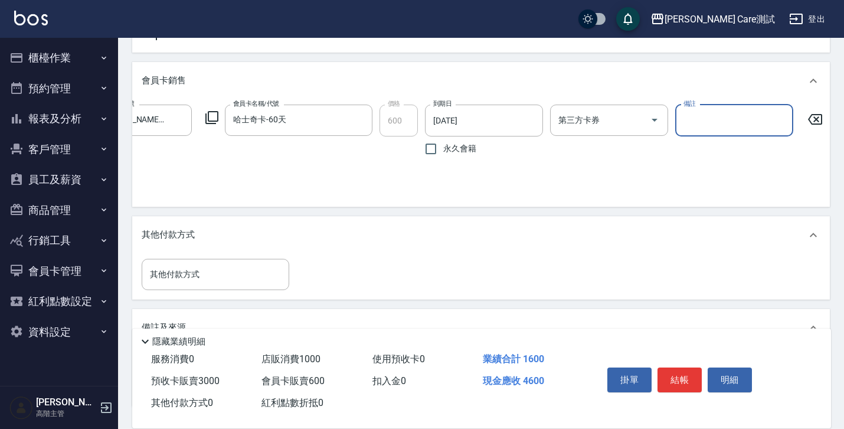
scroll to position [0, 0]
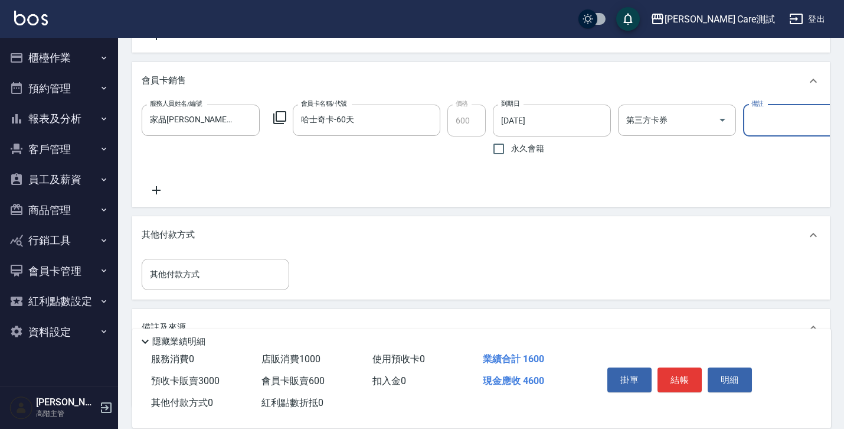
click at [152, 187] on icon at bounding box center [157, 190] width 30 height 14
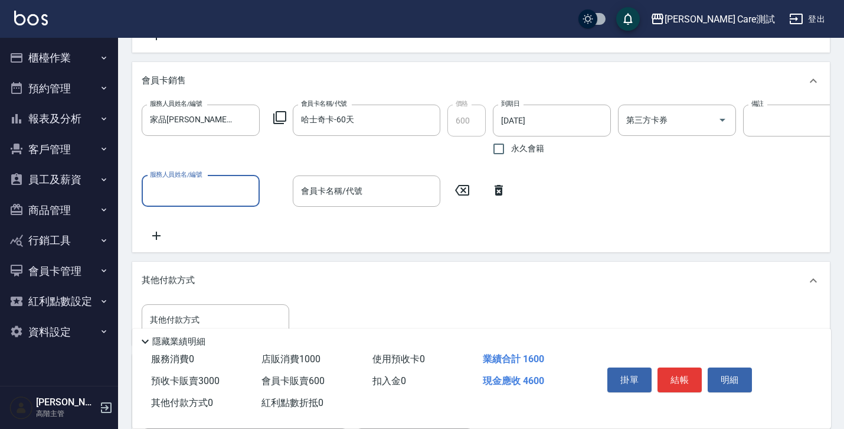
click at [165, 187] on input "服務人員姓名/編號" at bounding box center [200, 191] width 107 height 21
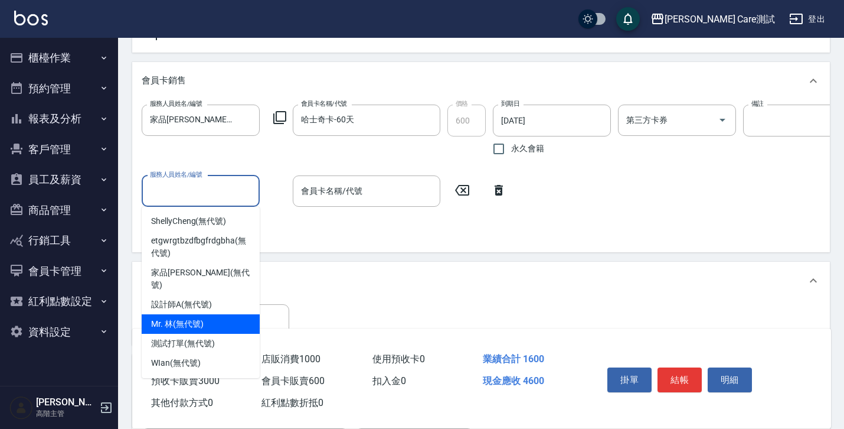
click at [192, 318] on span "Mr. 林 (無代號)" at bounding box center [177, 324] width 53 height 12
type input "Mr. 林(無代號)"
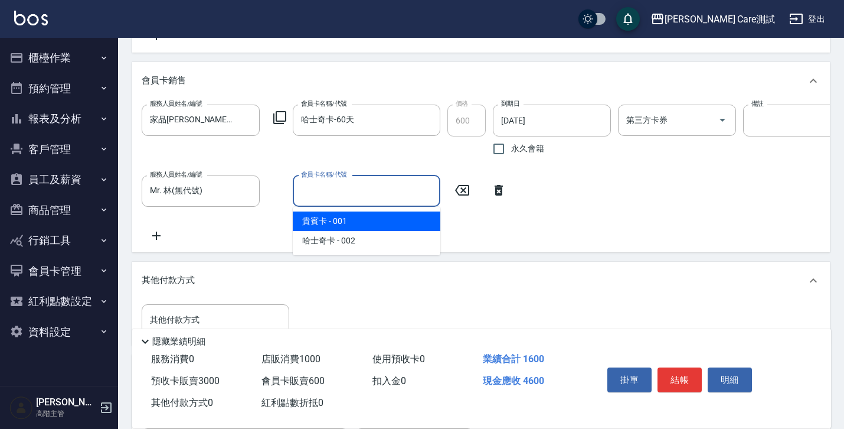
click at [351, 194] on input "會員卡名稱/代號" at bounding box center [366, 191] width 137 height 21
click at [358, 223] on span "貴賓卡 - 001" at bounding box center [367, 220] width 148 height 19
type input "貴賓卡-90天"
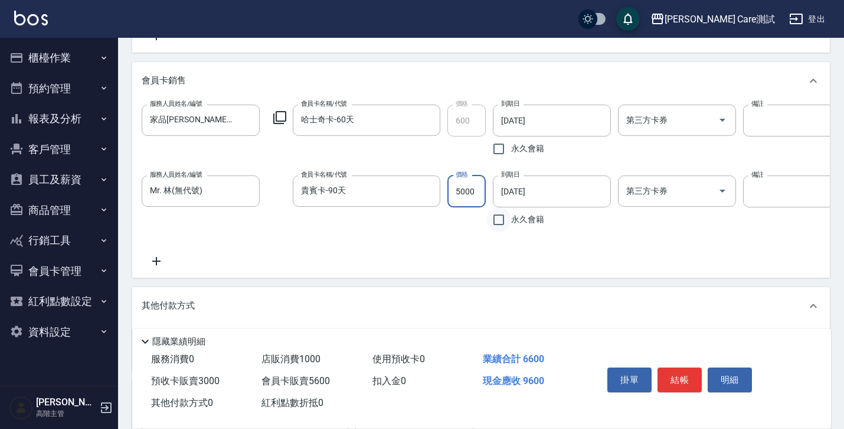
click at [497, 220] on input "永久會籍" at bounding box center [498, 219] width 25 height 25
checkbox input "true"
click at [497, 220] on input "永久會籍" at bounding box center [498, 219] width 25 height 25
checkbox input "false"
type input "2025/11/16"
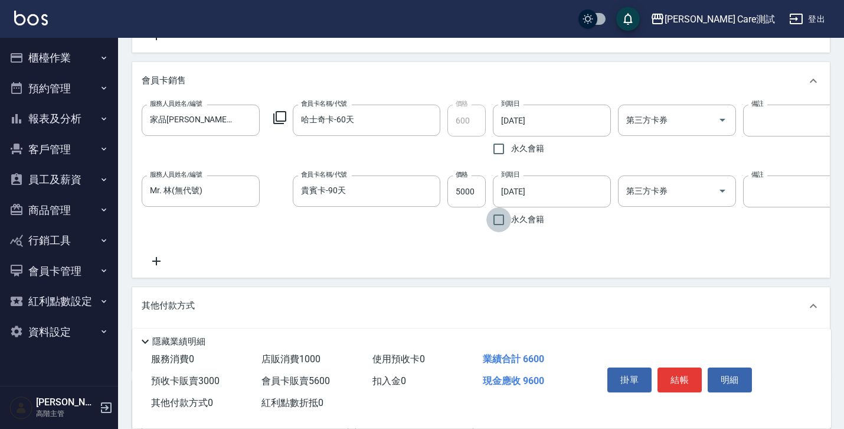
click at [497, 220] on input "永久會籍" at bounding box center [498, 219] width 25 height 25
checkbox input "true"
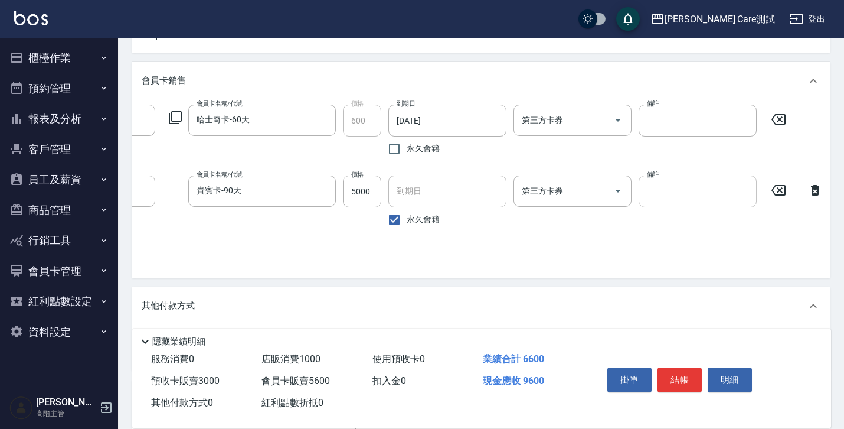
click at [683, 192] on input "備註" at bounding box center [698, 191] width 118 height 32
click at [668, 223] on div "備註 備註" at bounding box center [698, 203] width 118 height 57
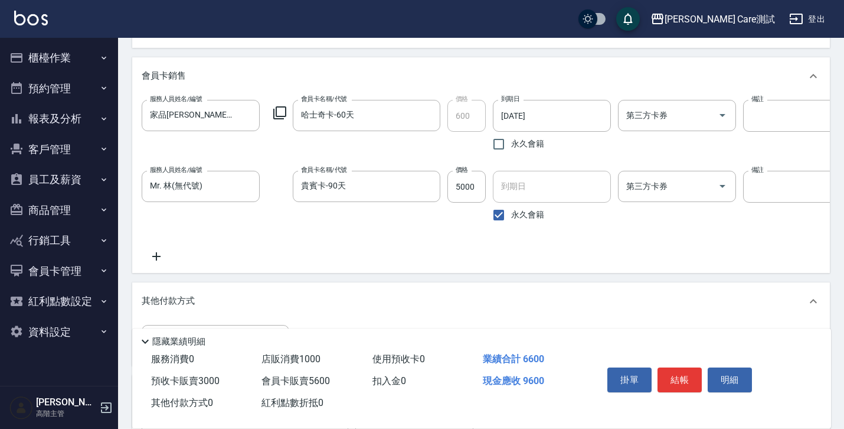
scroll to position [566, 0]
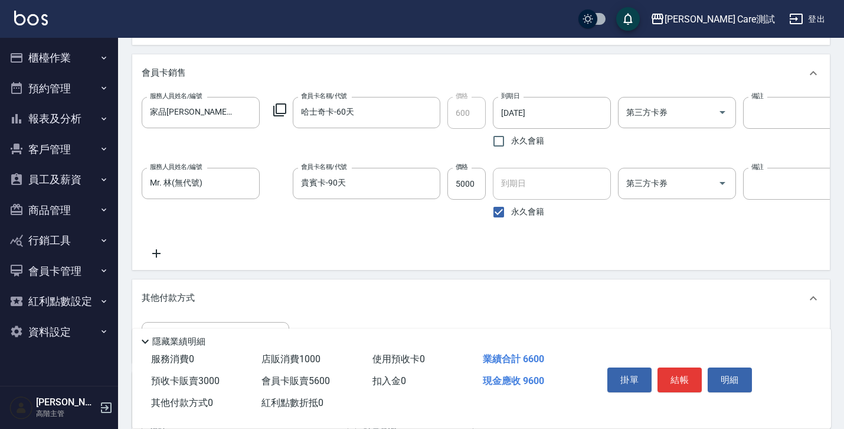
click at [614, 50] on div "項目消費 服務名稱/代號 服務名稱/代號 店販銷售 服務人員姓名/編號 家品IAN(無代號) 服務人員姓名/編號 商品代號/名稱 2024年 20片面膜禮盒 …" at bounding box center [481, 49] width 698 height 842
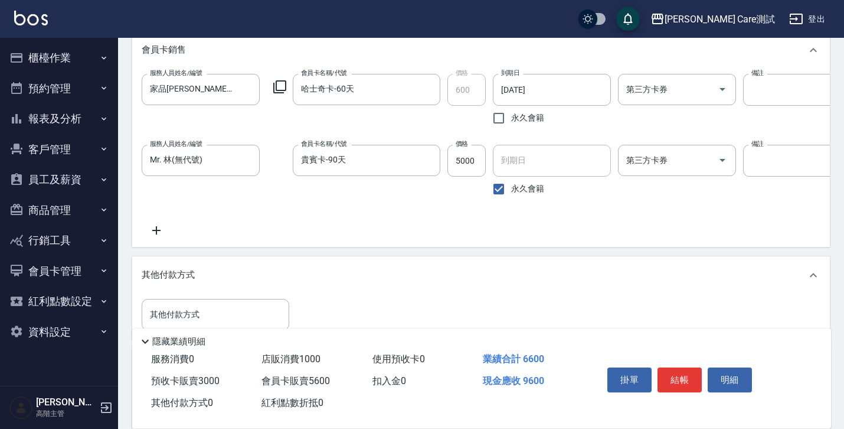
scroll to position [730, 0]
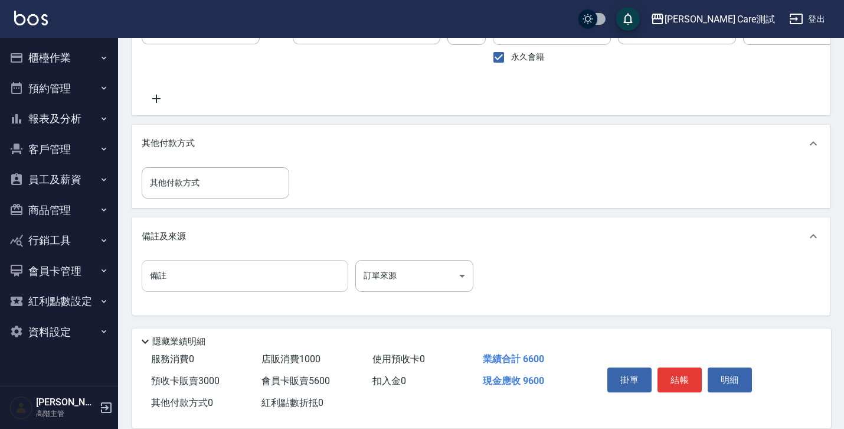
click at [334, 277] on input "備註" at bounding box center [245, 276] width 207 height 32
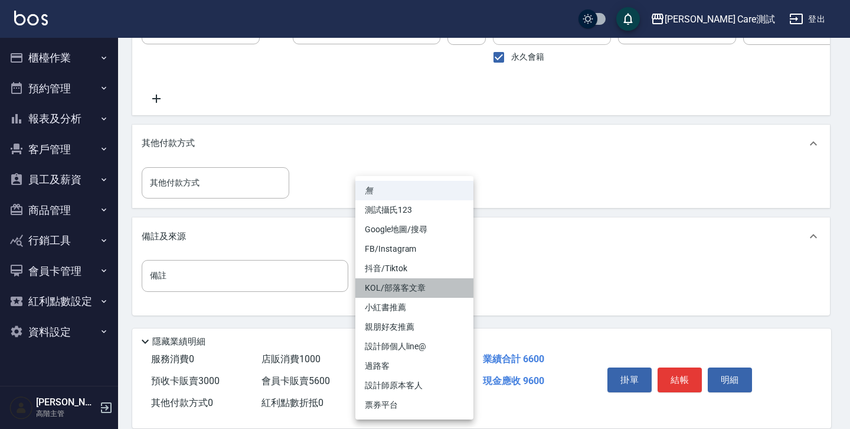
click at [391, 288] on li "KOL/部落客文章" at bounding box center [414, 287] width 118 height 19
type input "KOL/部落客文章"
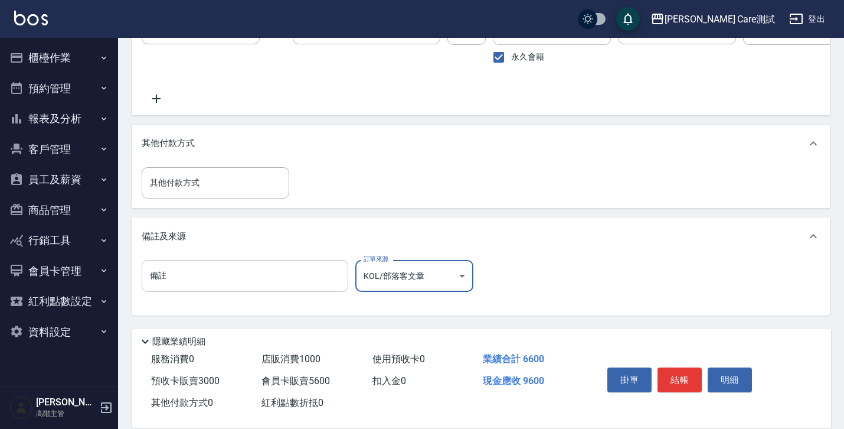
click at [339, 276] on input "備註" at bounding box center [245, 276] width 207 height 32
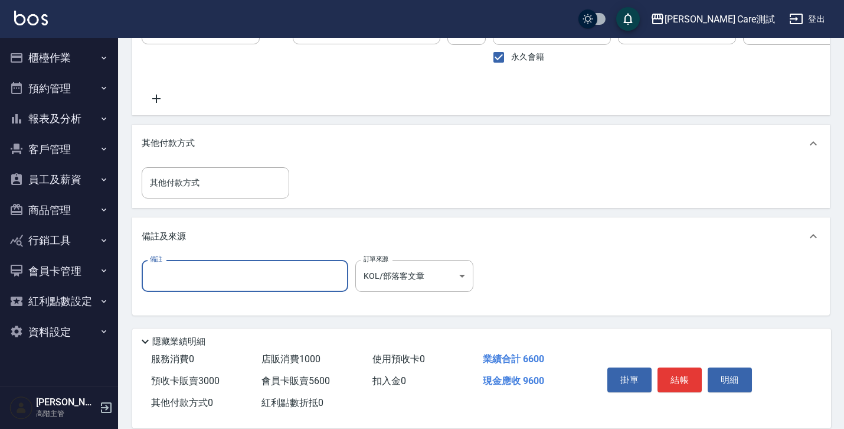
click at [365, 298] on div "備註 備註 訂單來源 KOL/部落客文章 KOL/部落客文章 訂單來源" at bounding box center [481, 283] width 679 height 46
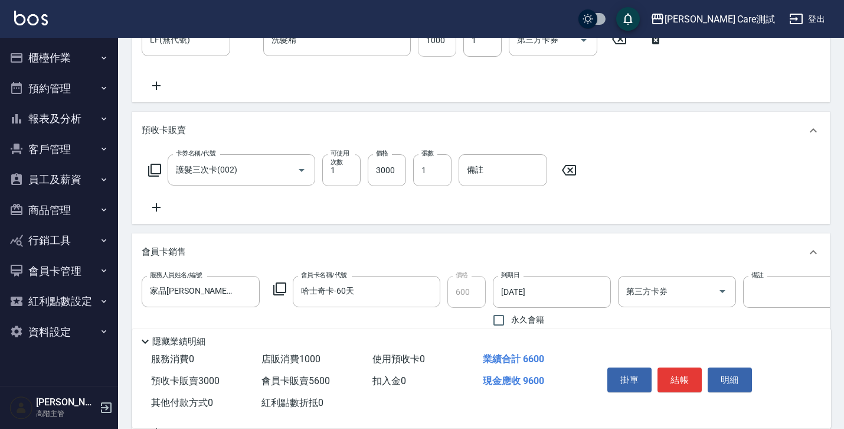
scroll to position [391, 0]
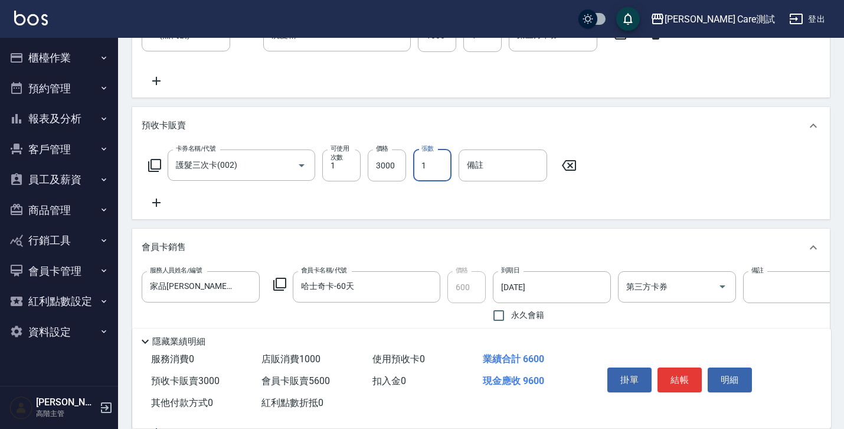
drag, startPoint x: 440, startPoint y: 164, endPoint x: 452, endPoint y: 76, distance: 89.3
click at [452, 76] on div "項目消費 服務名稱/代號 服務名稱/代號 店販銷售 服務人員姓名/編號 家品IAN(無代號) 服務人員姓名/編號 商品代號/名稱 2024年 20片面膜禮盒 …" at bounding box center [481, 223] width 698 height 842
click at [442, 110] on div "預收卡販賣" at bounding box center [481, 126] width 698 height 38
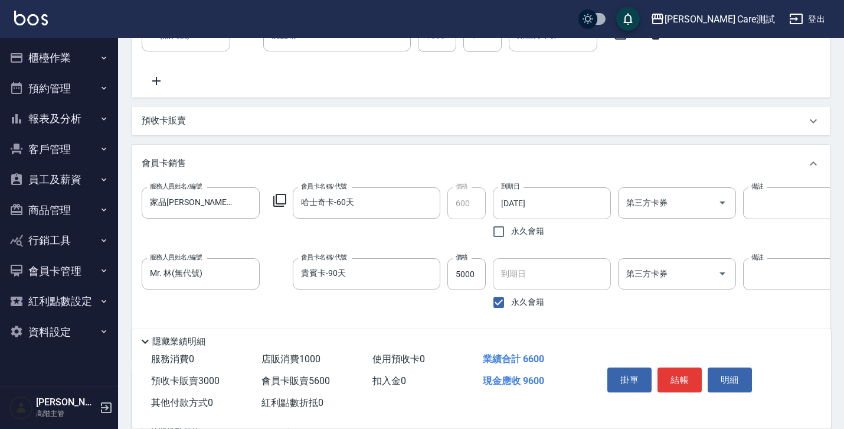
scroll to position [0, 0]
click at [442, 110] on div "預收卡販賣" at bounding box center [481, 121] width 698 height 28
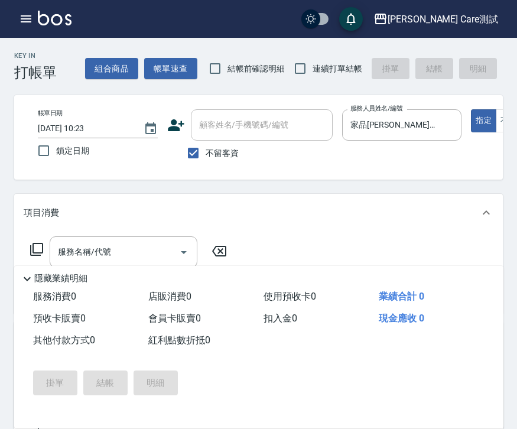
drag, startPoint x: 450, startPoint y: 119, endPoint x: 414, endPoint y: -19, distance: 142.9
click at [414, 0] on html "[PERSON_NAME] Care測試 登出 櫃檯作業 打帳單 帳單列表 掛單列表 座位開單 營業儀表板 現金收支登錄 高階收支登錄 材料自購登錄 每日結帳…" at bounding box center [258, 417] width 517 height 834
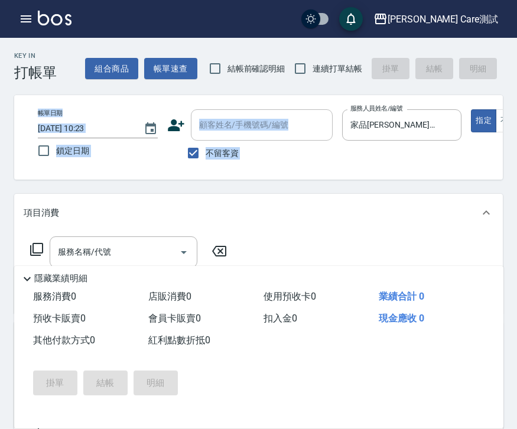
drag, startPoint x: 436, startPoint y: 85, endPoint x: 436, endPoint y: 65, distance: 20.1
click at [436, 65] on div "Key In 打帳單 組合商品 帳單速查 結帳前確認明細 連續打單結帳 掛單 結帳 明細 帳單日期 [DATE] 10:23 鎖定日期 顧客姓名/手機號碼/編…" at bounding box center [258, 436] width 517 height 796
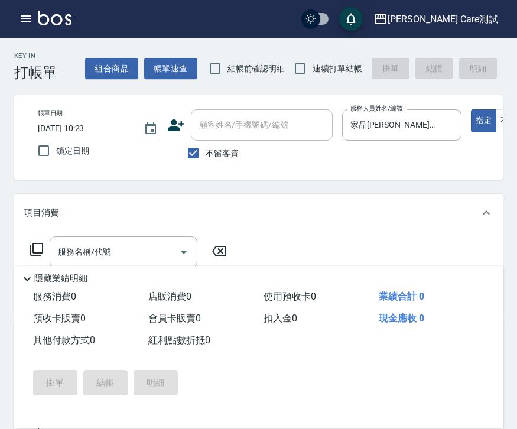
click at [509, 105] on div "Key In 打帳單 組合商品 帳單速查 結帳前確認明細 連續打單結帳 掛單 結帳 明細 帳單日期 [DATE] 10:23 鎖定日期 顧客姓名/手機號碼/編…" at bounding box center [258, 436] width 517 height 796
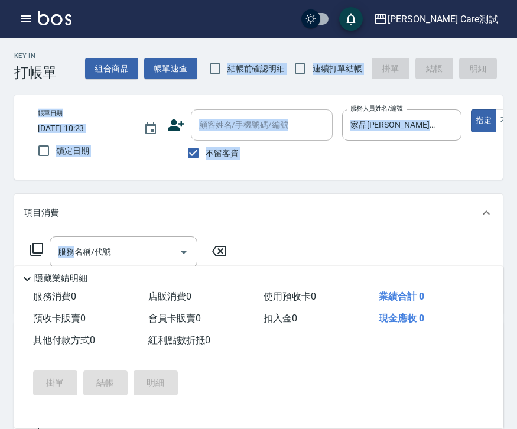
drag, startPoint x: 509, startPoint y: 105, endPoint x: 485, endPoint y: -66, distance: 173.0
click at [485, 0] on html "[PERSON_NAME] Care測試 登出 櫃檯作業 打帳單 帳單列表 掛單列表 座位開單 營業儀表板 現金收支登錄 高階收支登錄 材料自購登錄 每日結帳…" at bounding box center [258, 417] width 517 height 834
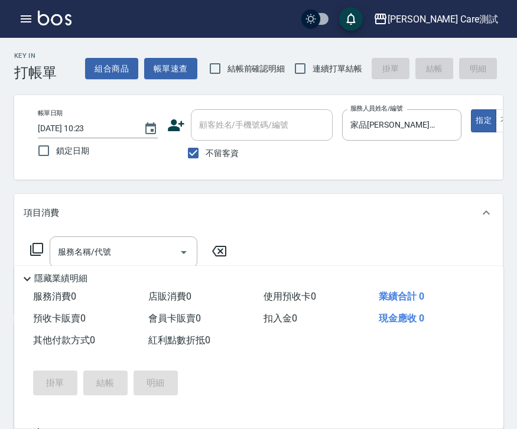
click at [508, 41] on div "Key In 打帳單 組合商品 帳單速查 結帳前確認明細 連續打單結帳 掛單 結帳 明細 帳單日期 [DATE] 10:23 鎖定日期 顧客姓名/手機號碼/編…" at bounding box center [258, 436] width 517 height 796
